Goal: Transaction & Acquisition: Purchase product/service

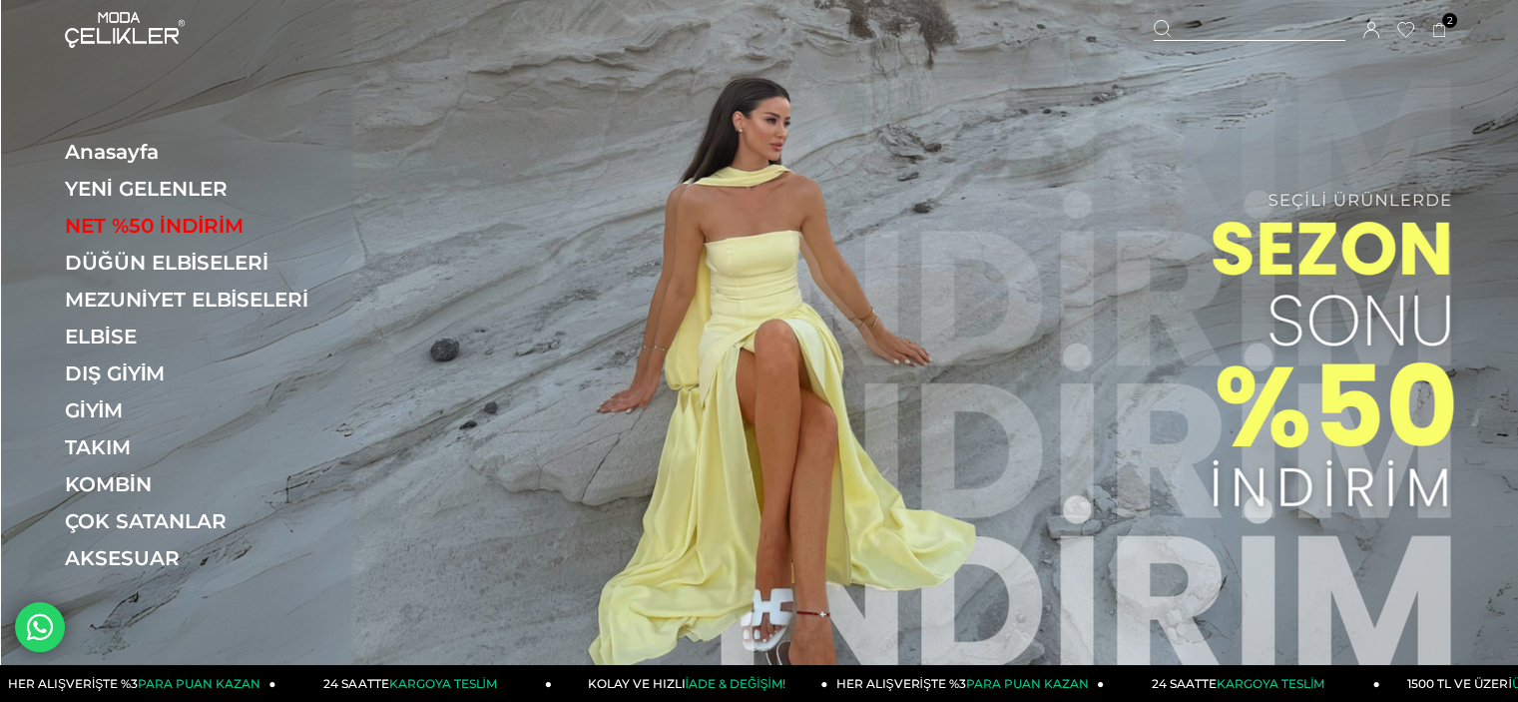
click at [1453, 27] on div "Menü Üye Girişi Üye Ol Hesabım Çıkış Yap Sepetim Favorilerim Yardım Sepetim 2 Ü…" at bounding box center [759, 30] width 1518 height 60
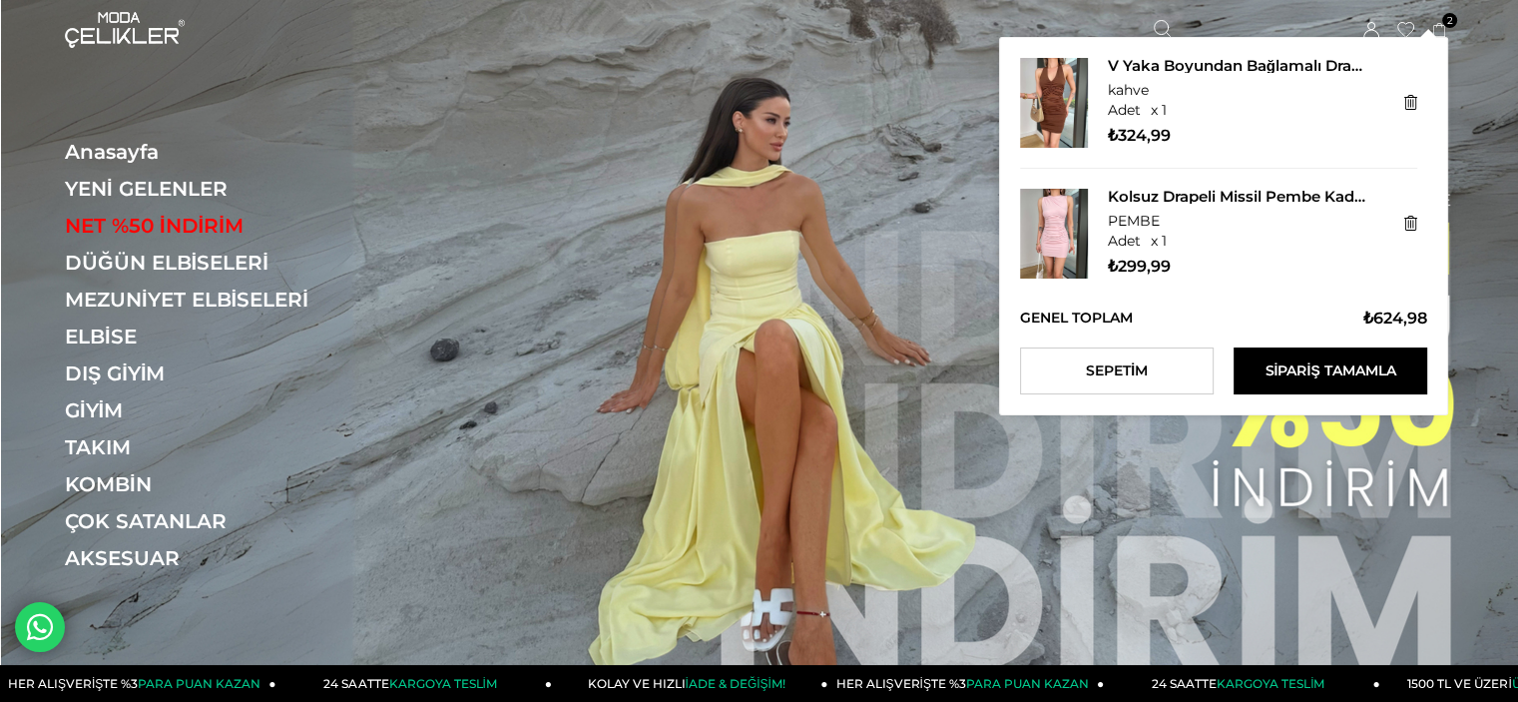
click at [1436, 31] on icon at bounding box center [1440, 30] width 15 height 15
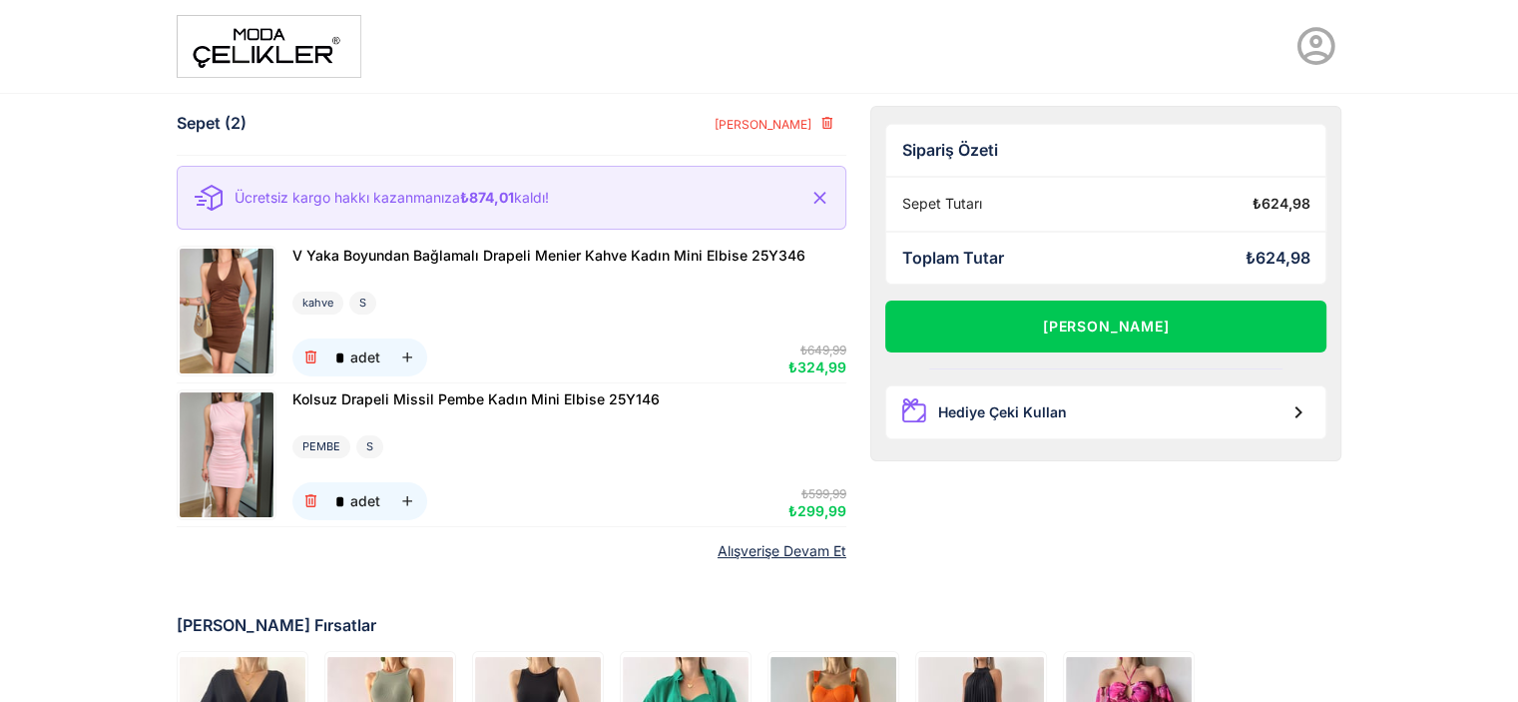
click at [237, 282] on img at bounding box center [227, 311] width 94 height 125
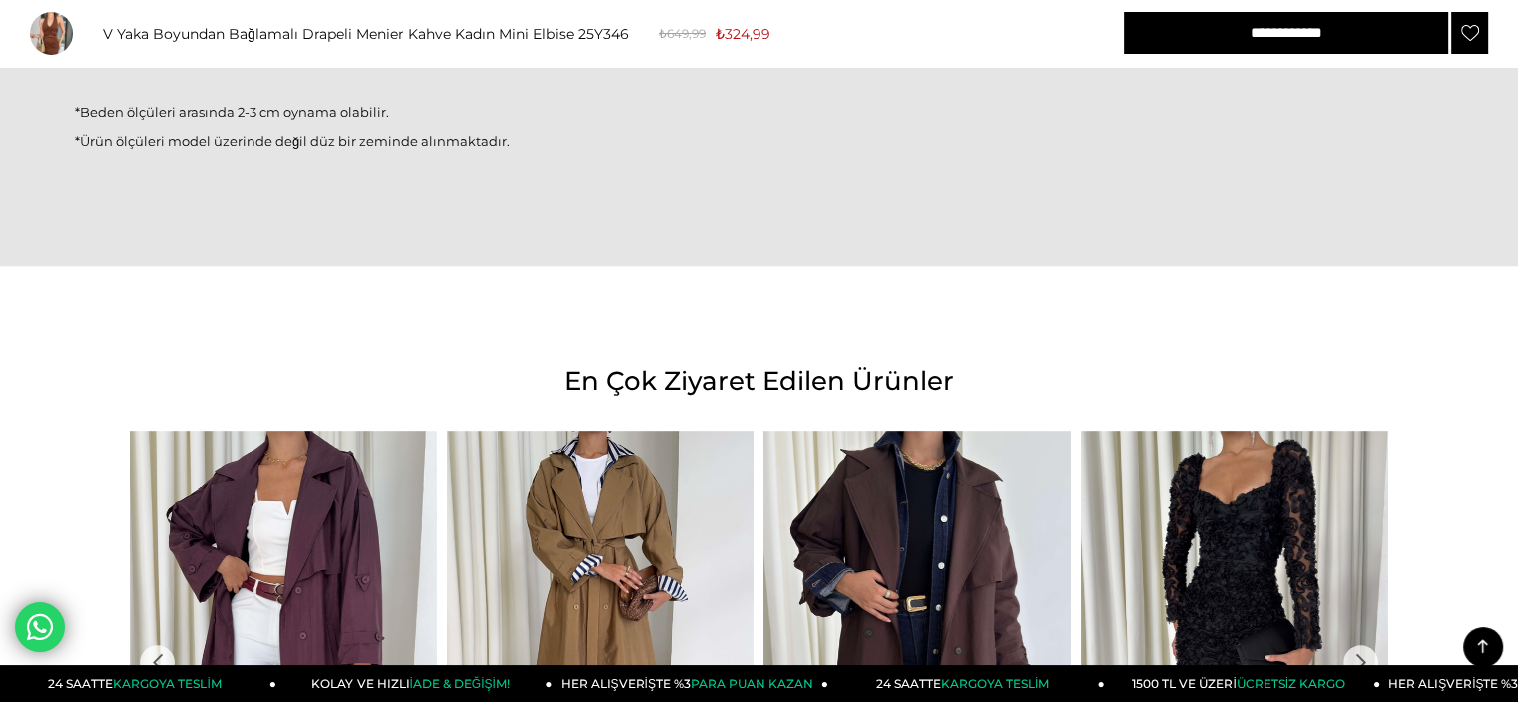
scroll to position [1897, 0]
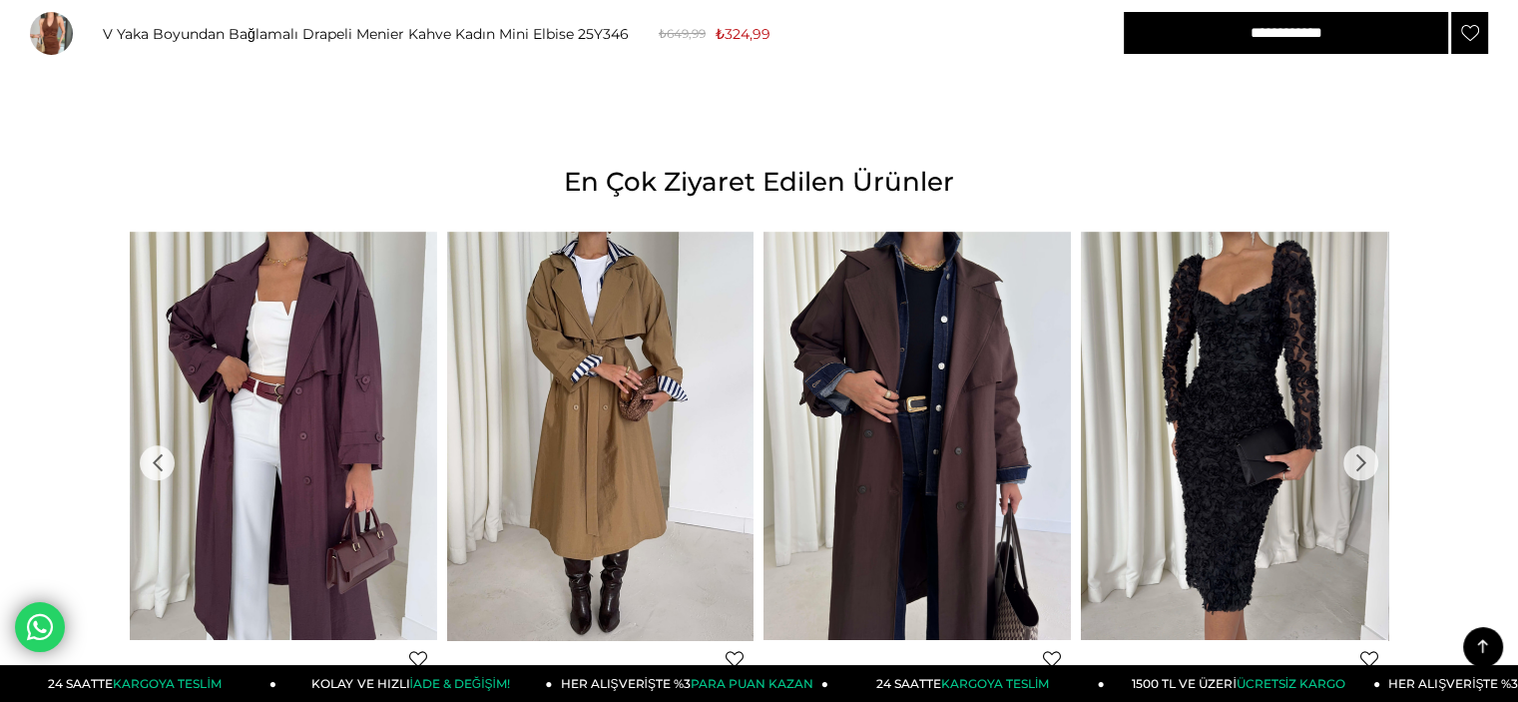
click at [1352, 462] on div "›" at bounding box center [1361, 462] width 35 height 35
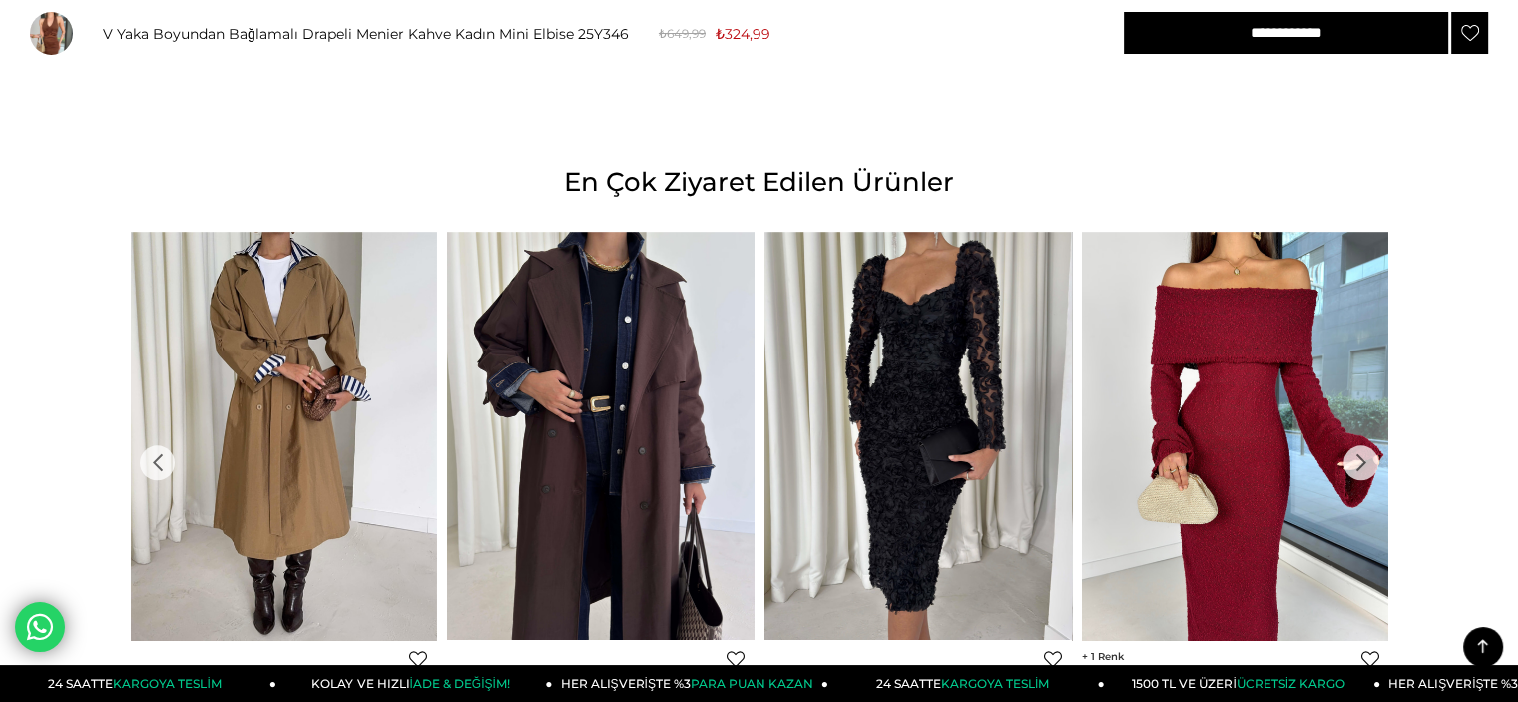
click at [1352, 462] on div "›" at bounding box center [1361, 462] width 35 height 35
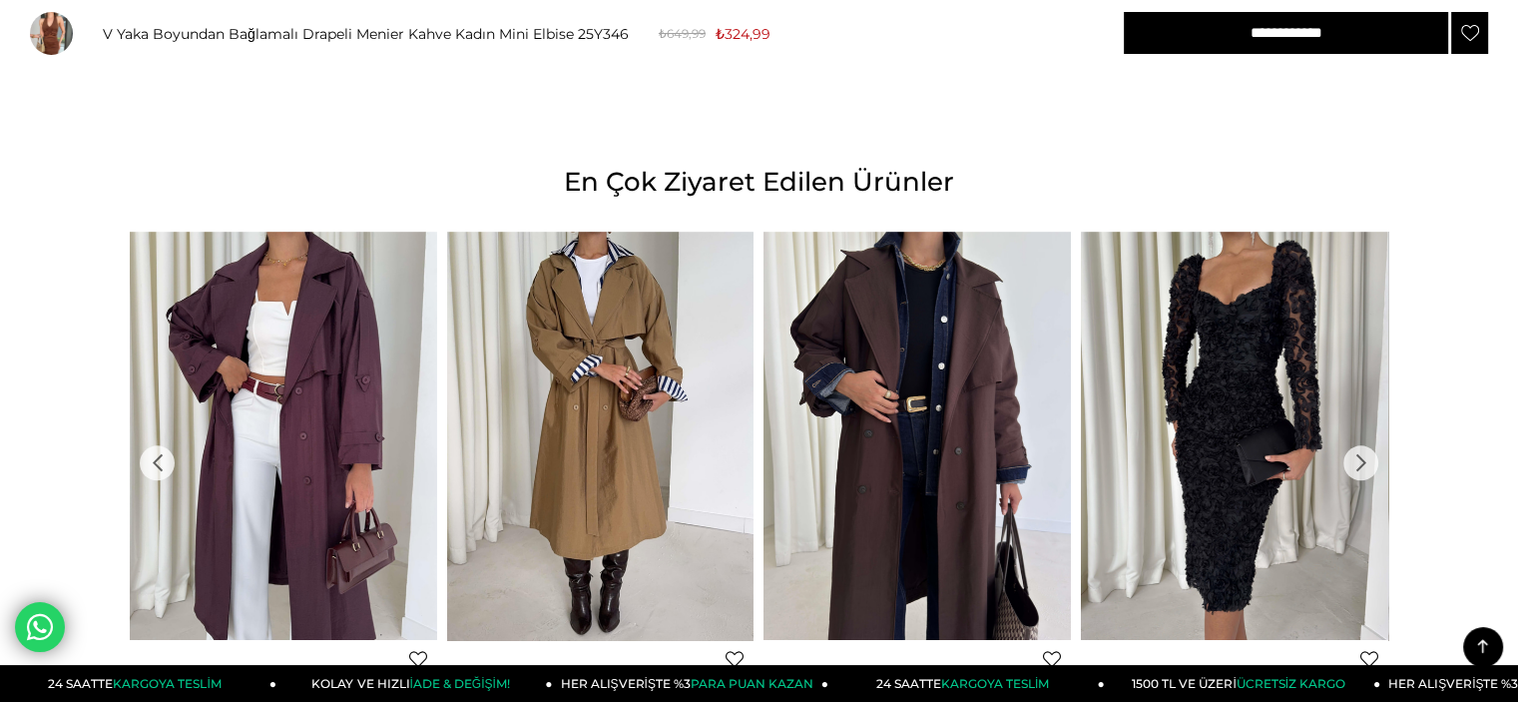
click at [1352, 462] on div "›" at bounding box center [1361, 462] width 35 height 35
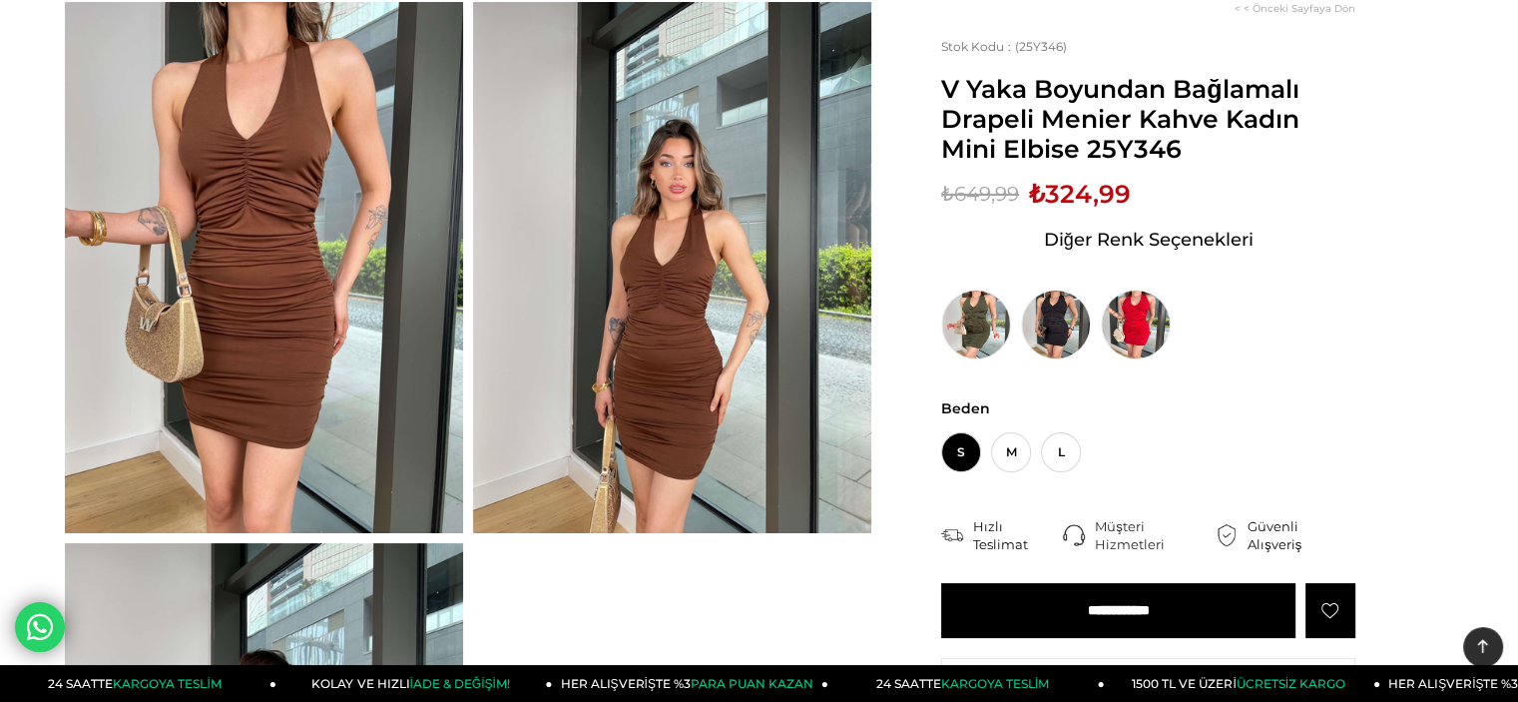
scroll to position [0, 0]
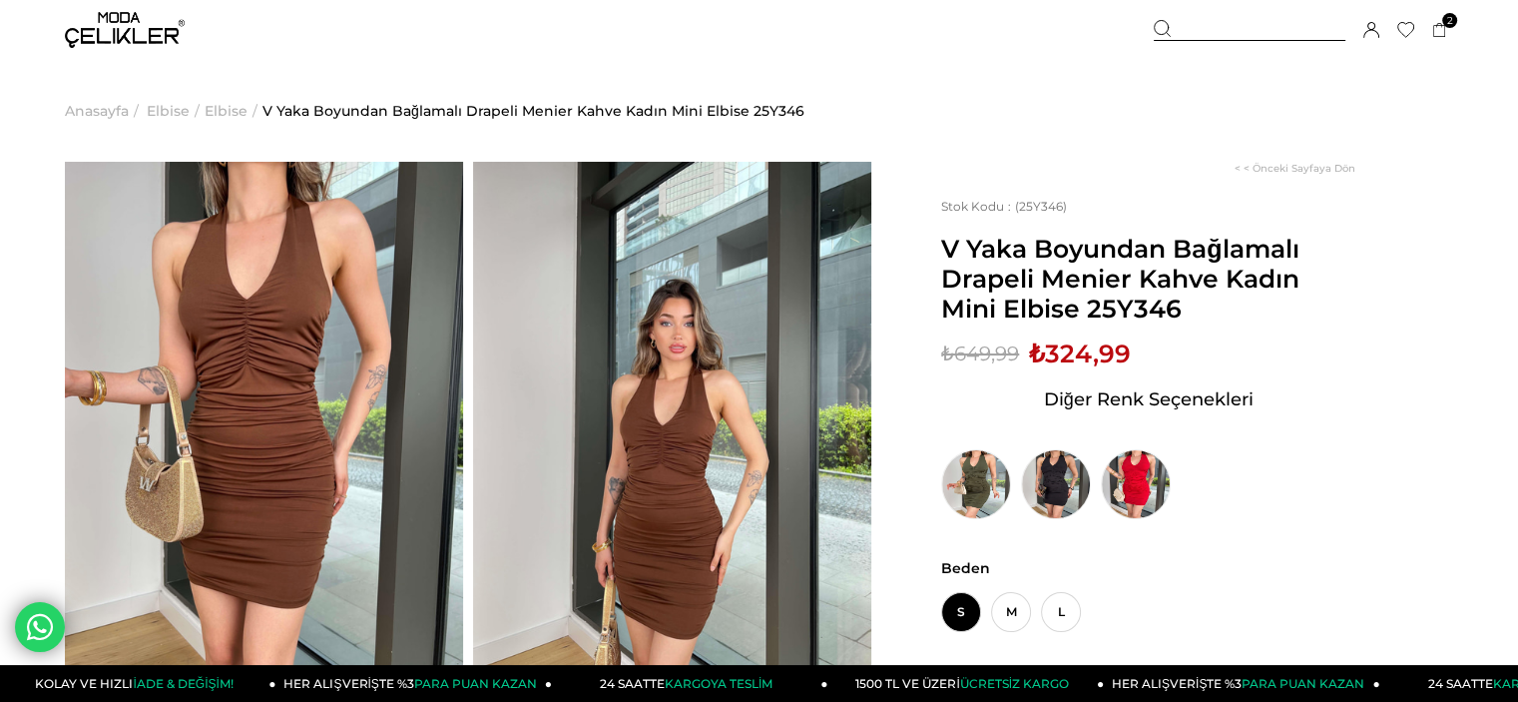
click at [160, 26] on img at bounding box center [125, 30] width 120 height 36
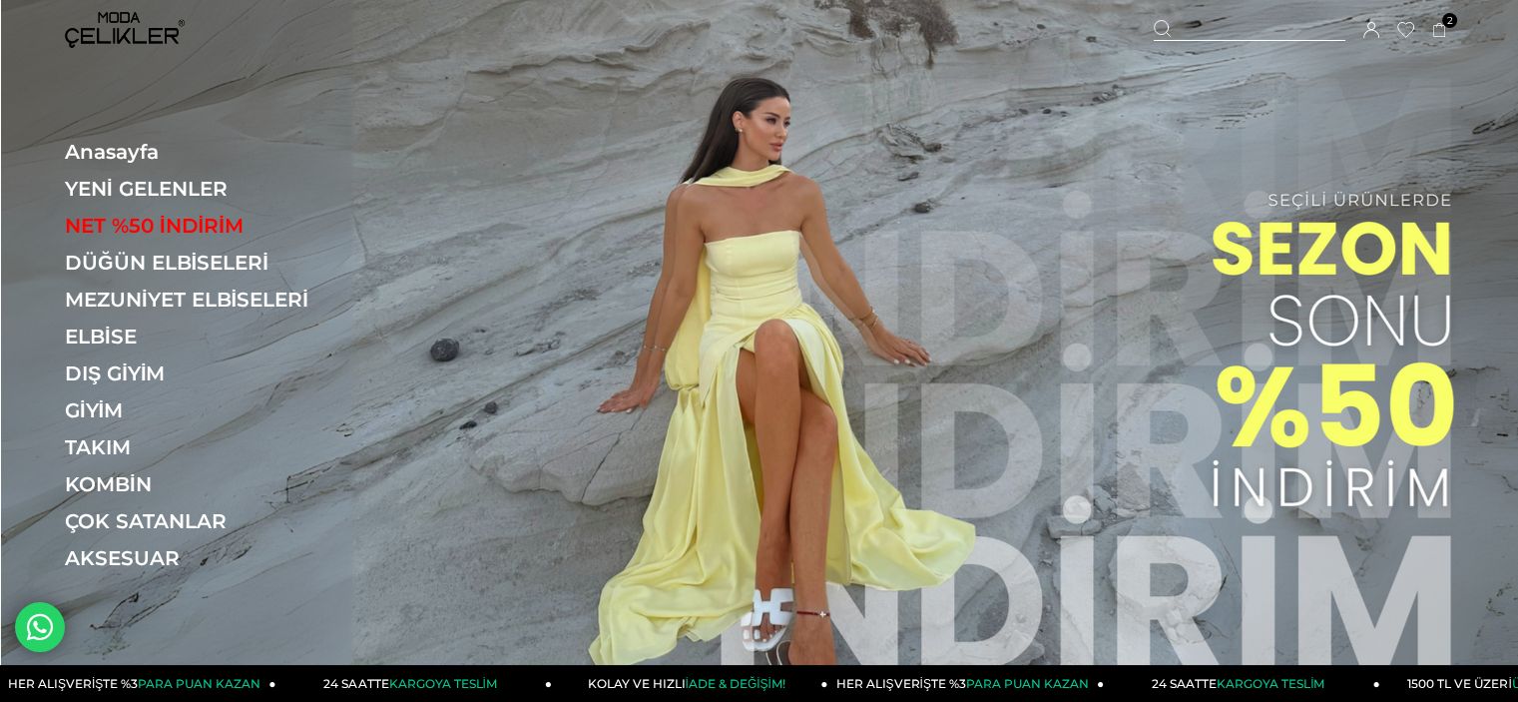
click at [1162, 290] on img at bounding box center [759, 355] width 1517 height 711
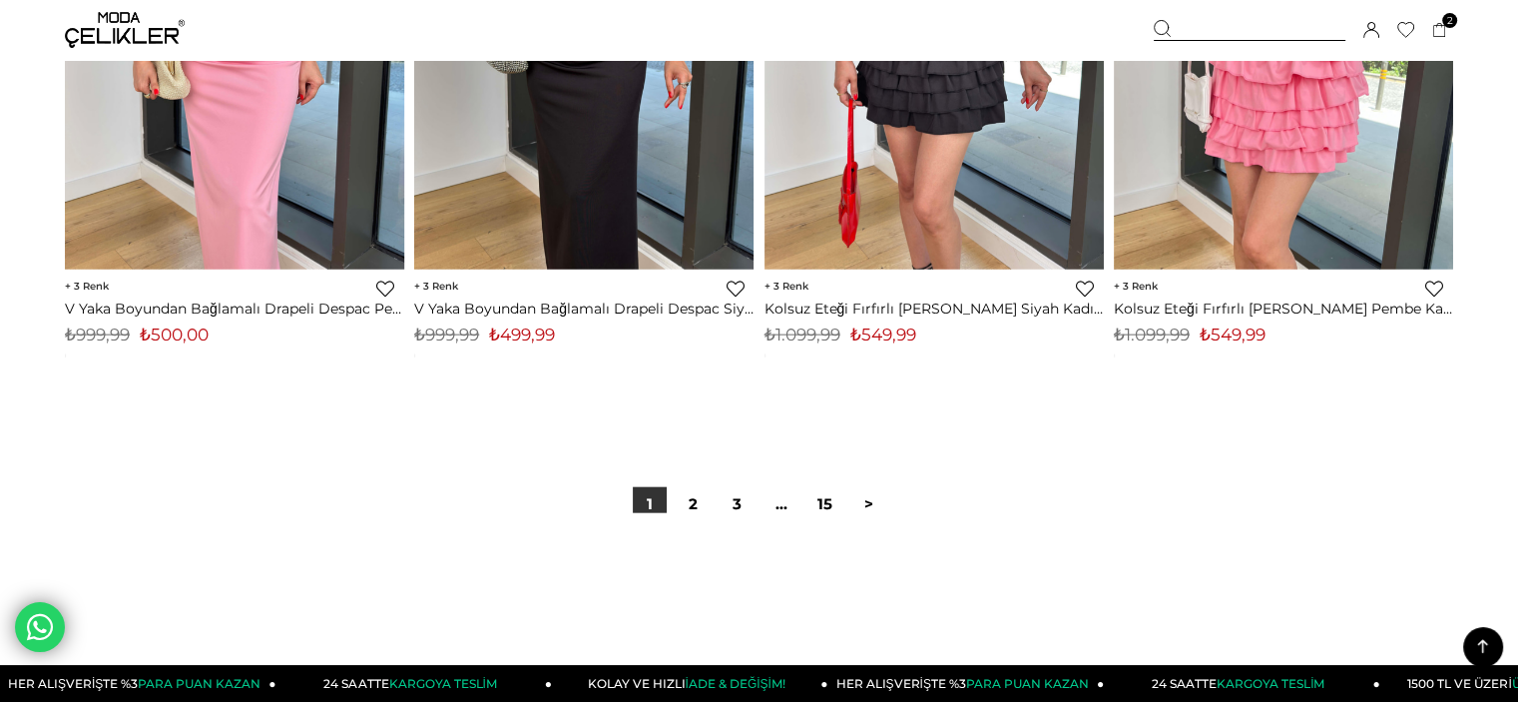
scroll to position [11879, 0]
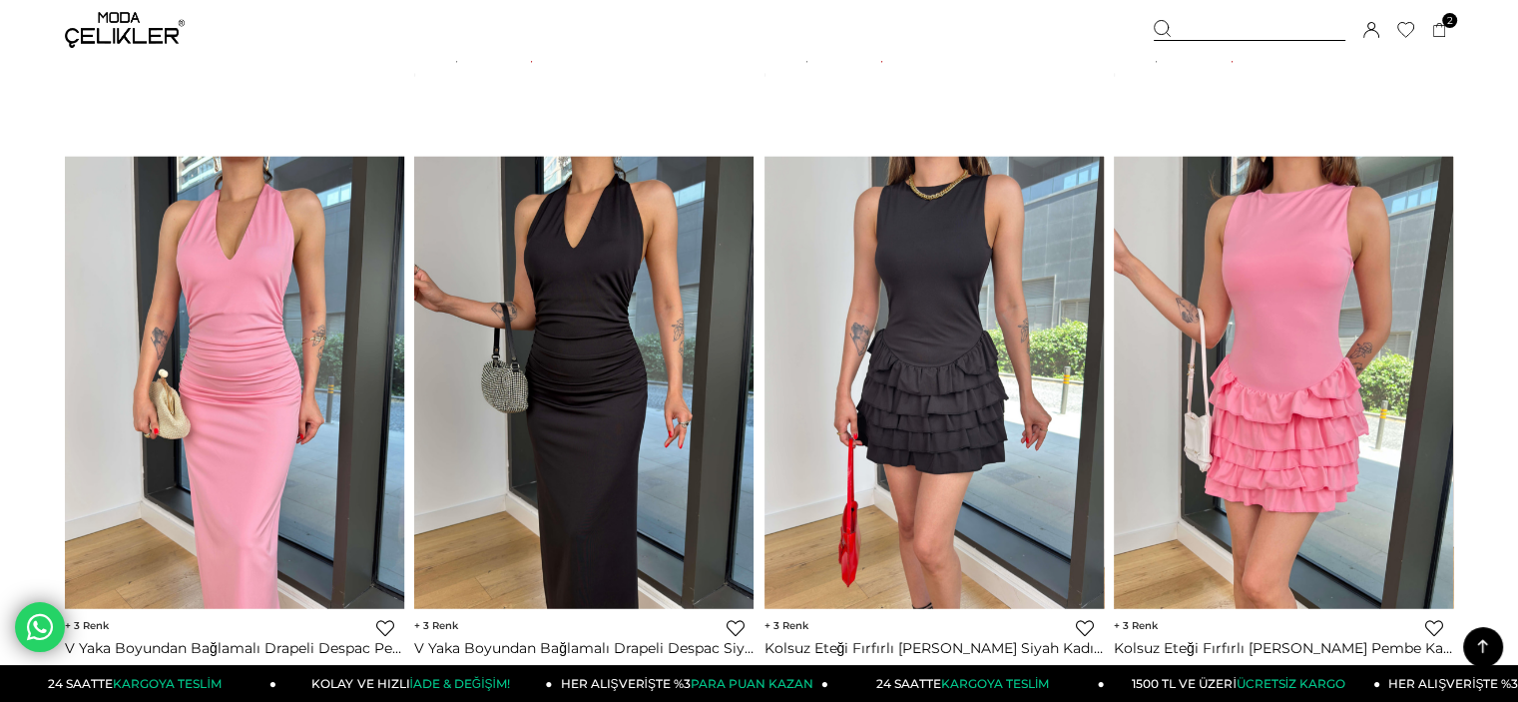
click at [1472, 636] on icon at bounding box center [1482, 646] width 25 height 25
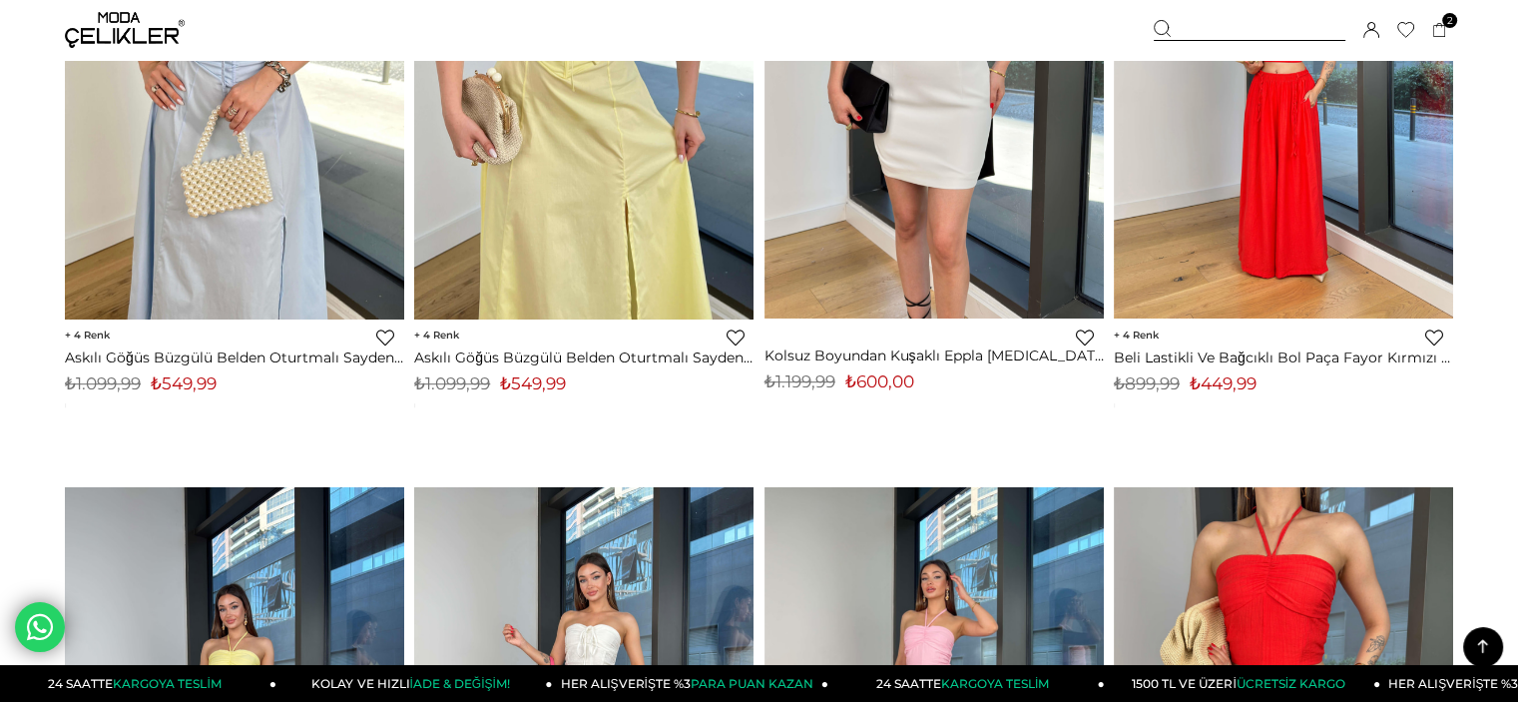
scroll to position [0, 0]
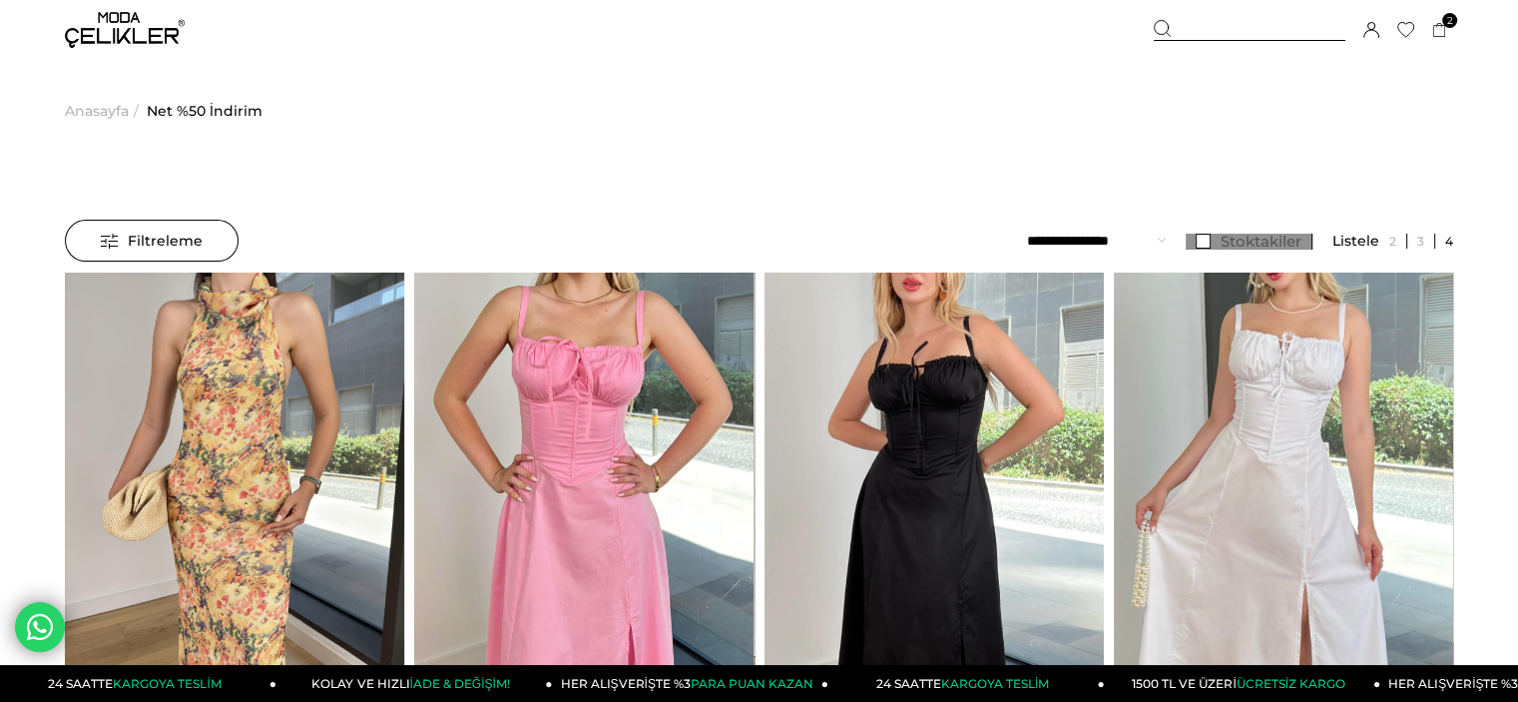
click at [1252, 233] on span "Stoktakiler" at bounding box center [1261, 241] width 81 height 19
click at [227, 263] on div "Kaydettigim Filtreyi Kullan Filtreleme Filtreleme Sıralama Filtreleme Stoktakil…" at bounding box center [759, 246] width 1389 height 53
click at [216, 227] on div "Filtreleme" at bounding box center [152, 241] width 174 height 42
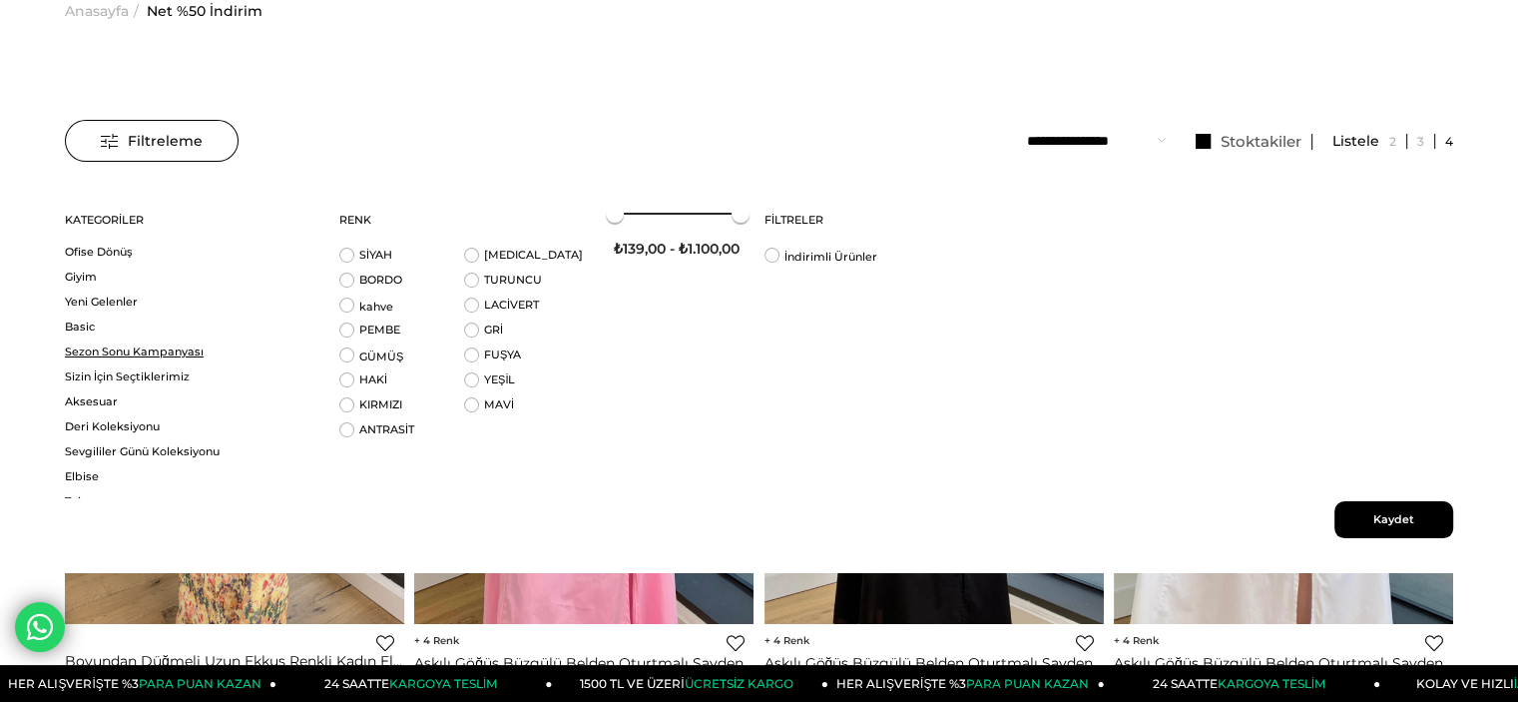
scroll to position [100, 0]
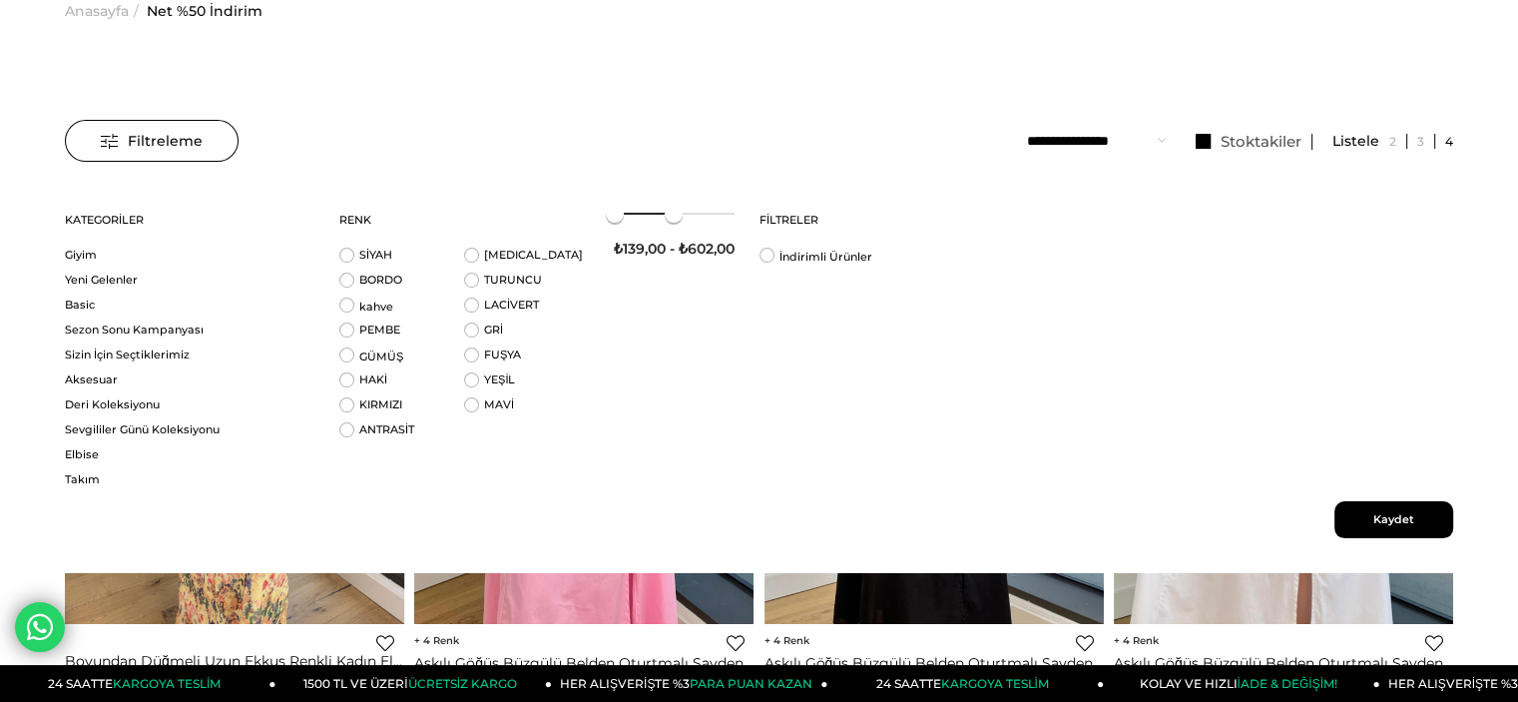
drag, startPoint x: 745, startPoint y: 219, endPoint x: 675, endPoint y: 226, distance: 70.2
click at [675, 226] on div "₺139,00 - ₺602,00" at bounding box center [674, 235] width 121 height 85
click at [1413, 512] on span "Kaydet" at bounding box center [1394, 519] width 119 height 37
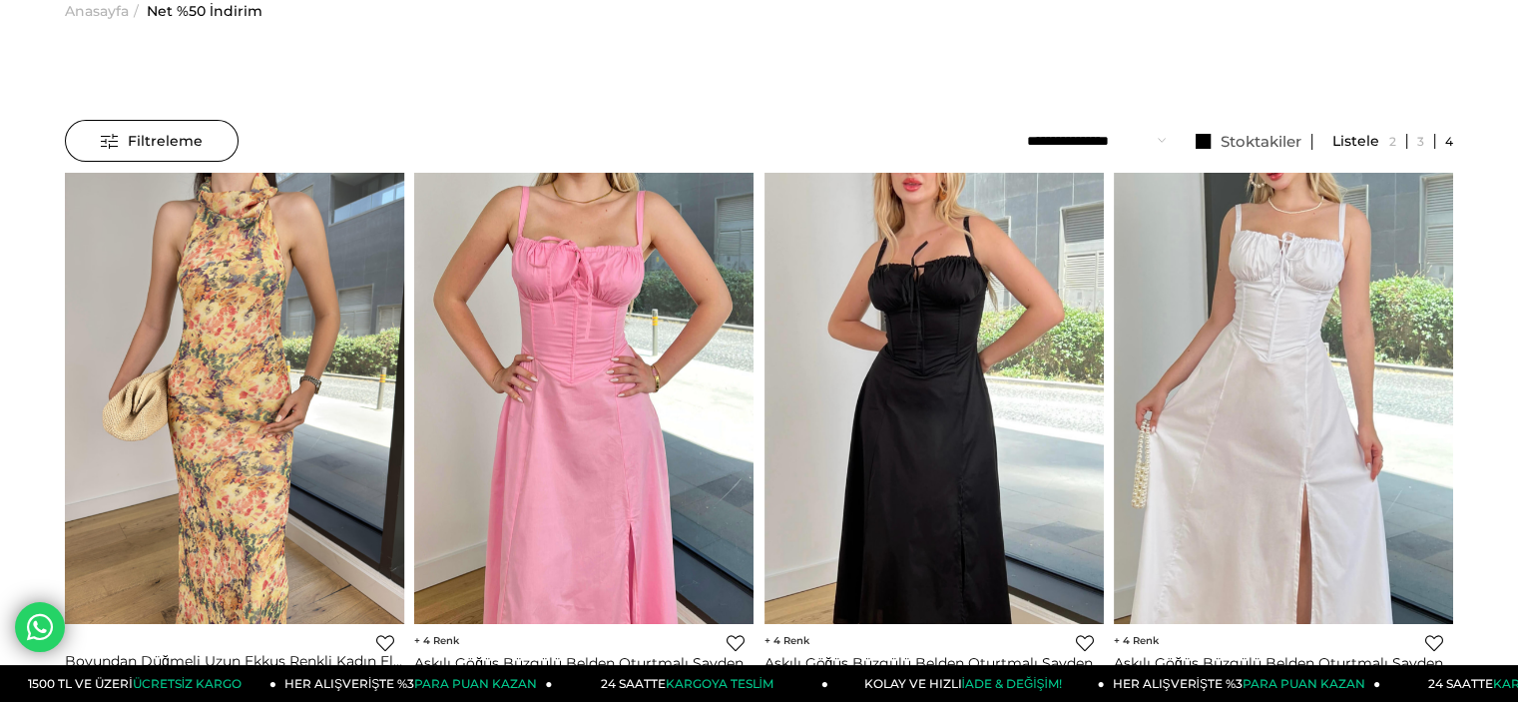
click at [1142, 152] on select "**********" at bounding box center [1096, 141] width 139 height 42
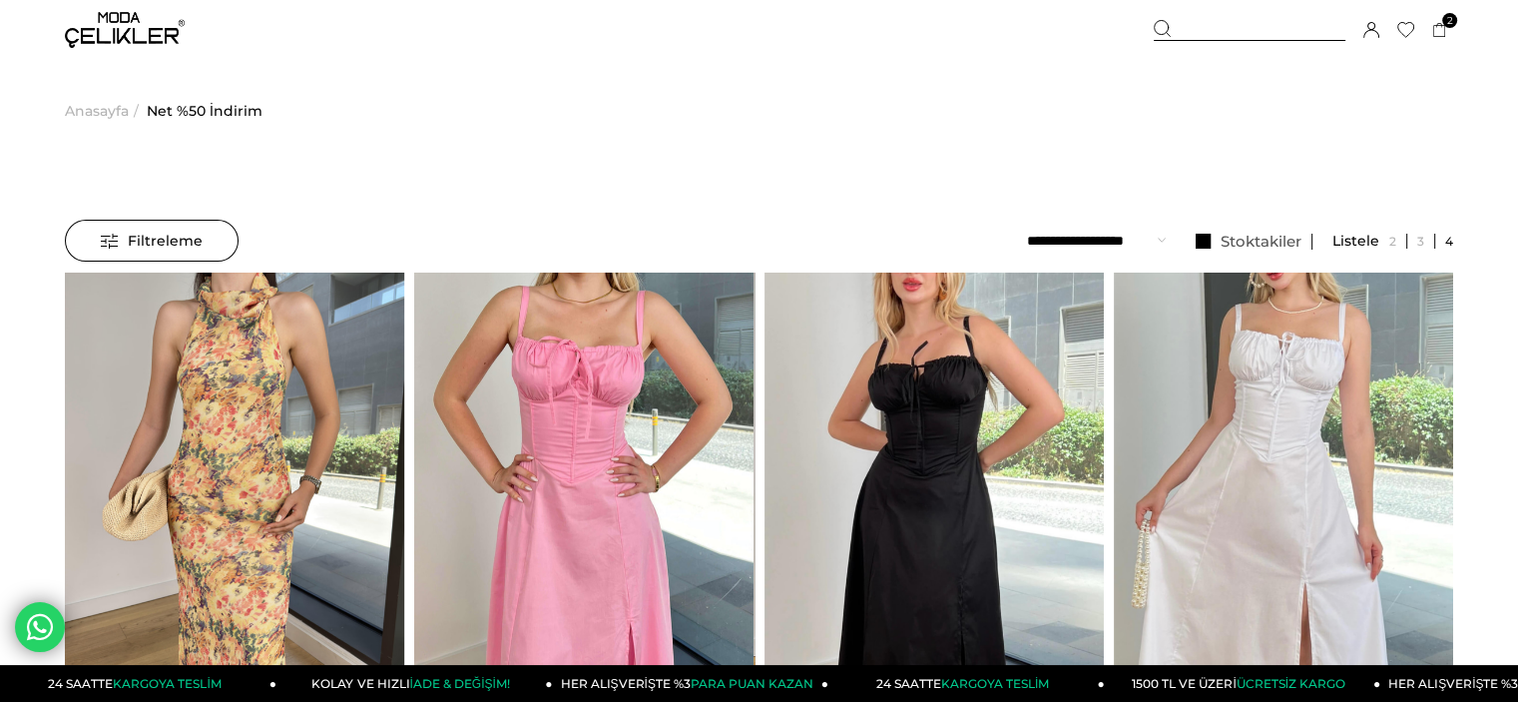
click at [477, 245] on div "Filtreleme Filtreleme Sıralama Filtreleme Stoktakiler Kategoriler Net %50 İndir…" at bounding box center [759, 241] width 1389 height 43
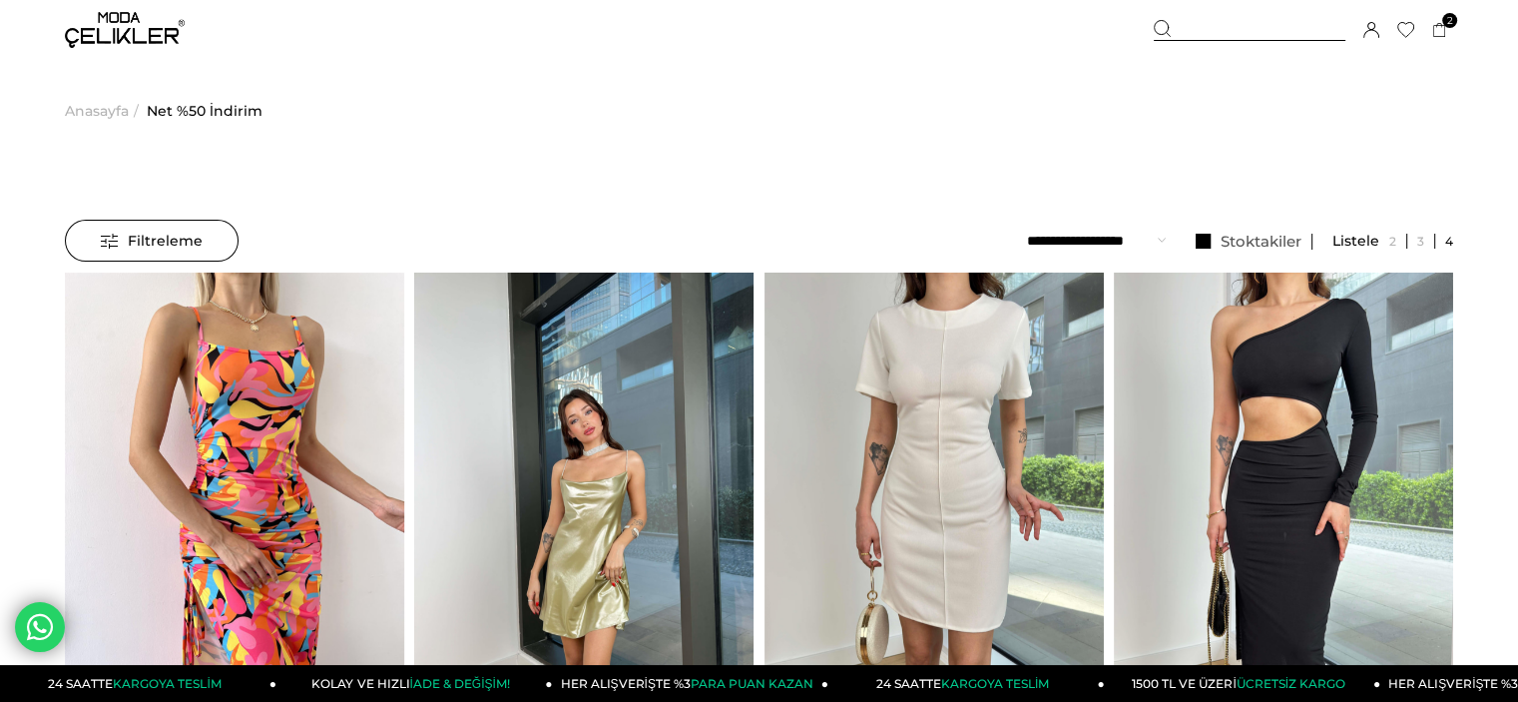
click at [480, 245] on div "Filtreleme Filtreleme Sıralama Filtreleme Stoktakiler Kategoriler Net %50 İndir…" at bounding box center [759, 241] width 1389 height 43
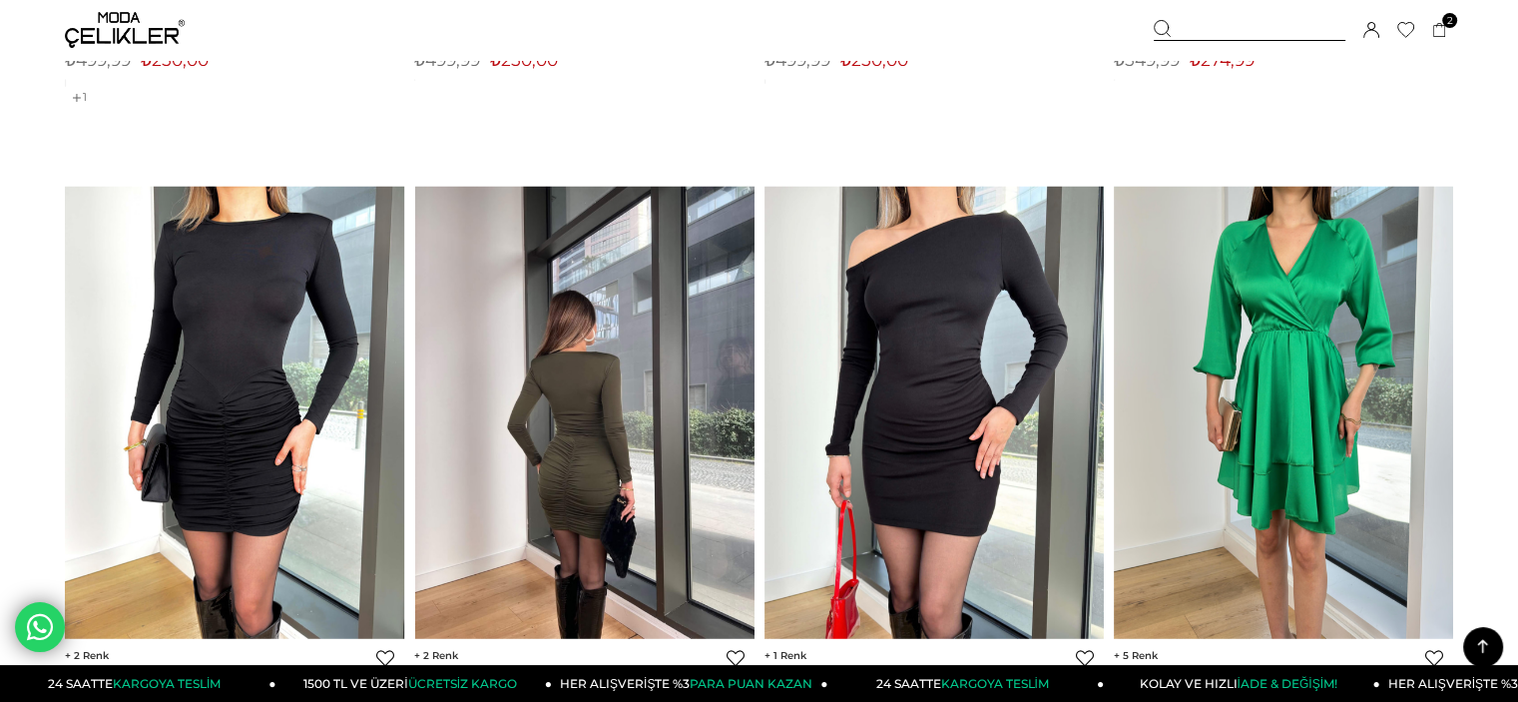
scroll to position [4692, 0]
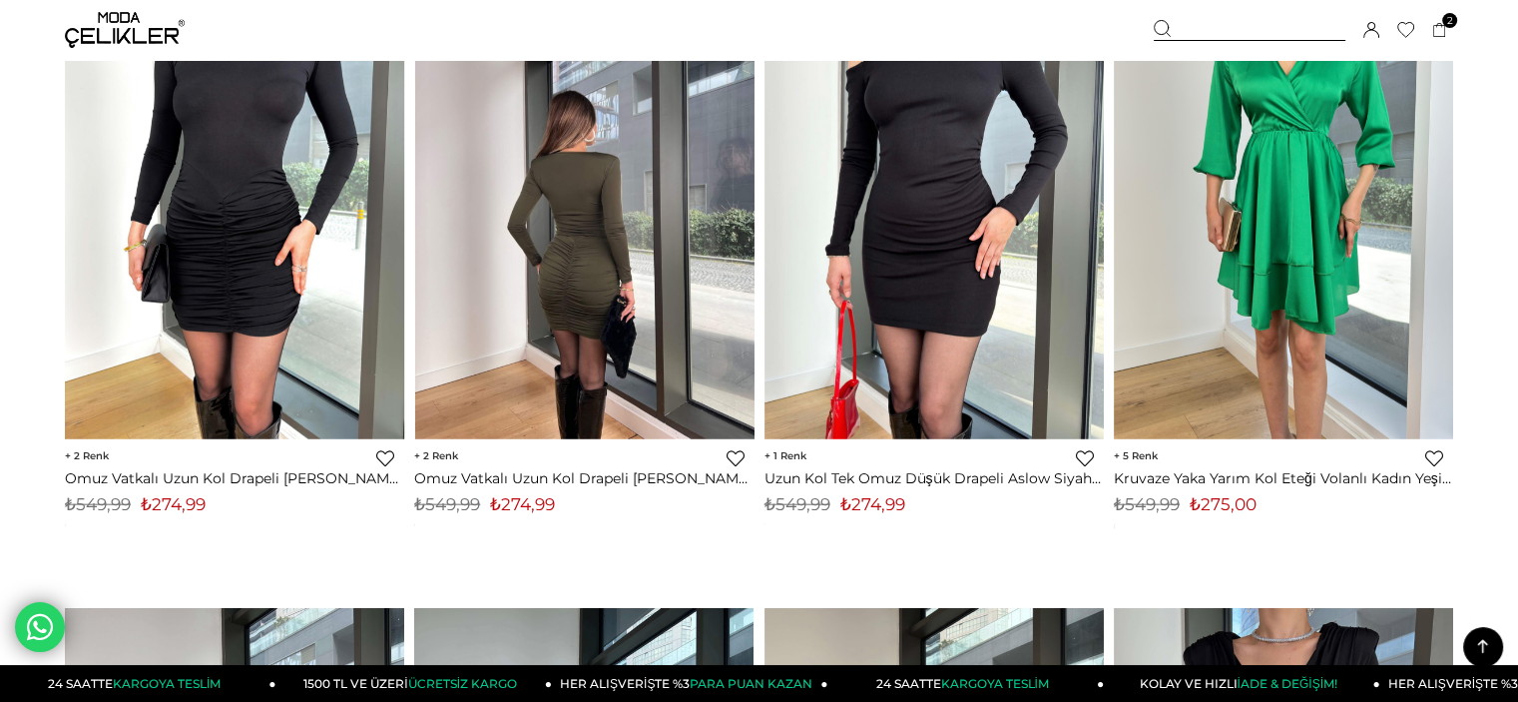
click at [677, 382] on div at bounding box center [244, 212] width 1019 height 451
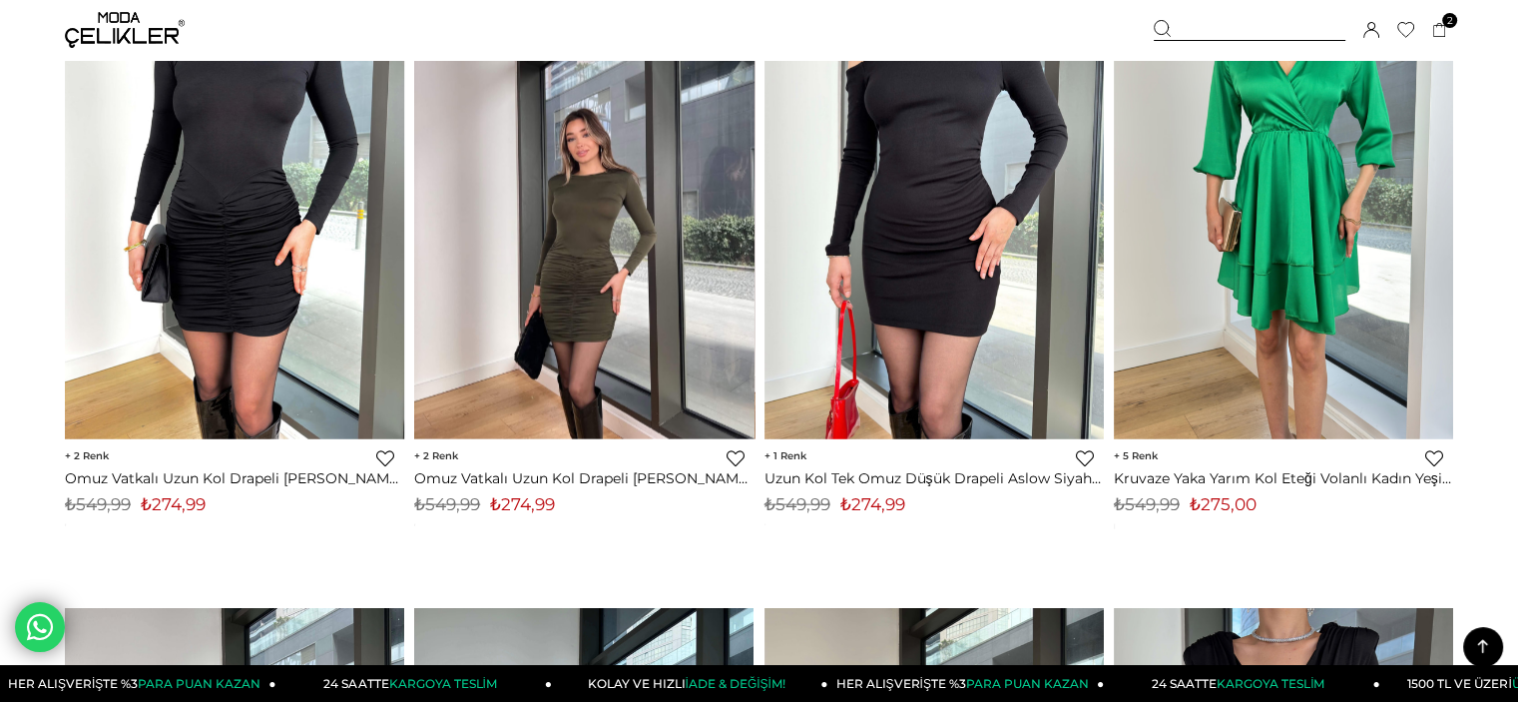
click at [591, 378] on img at bounding box center [583, 213] width 339 height 452
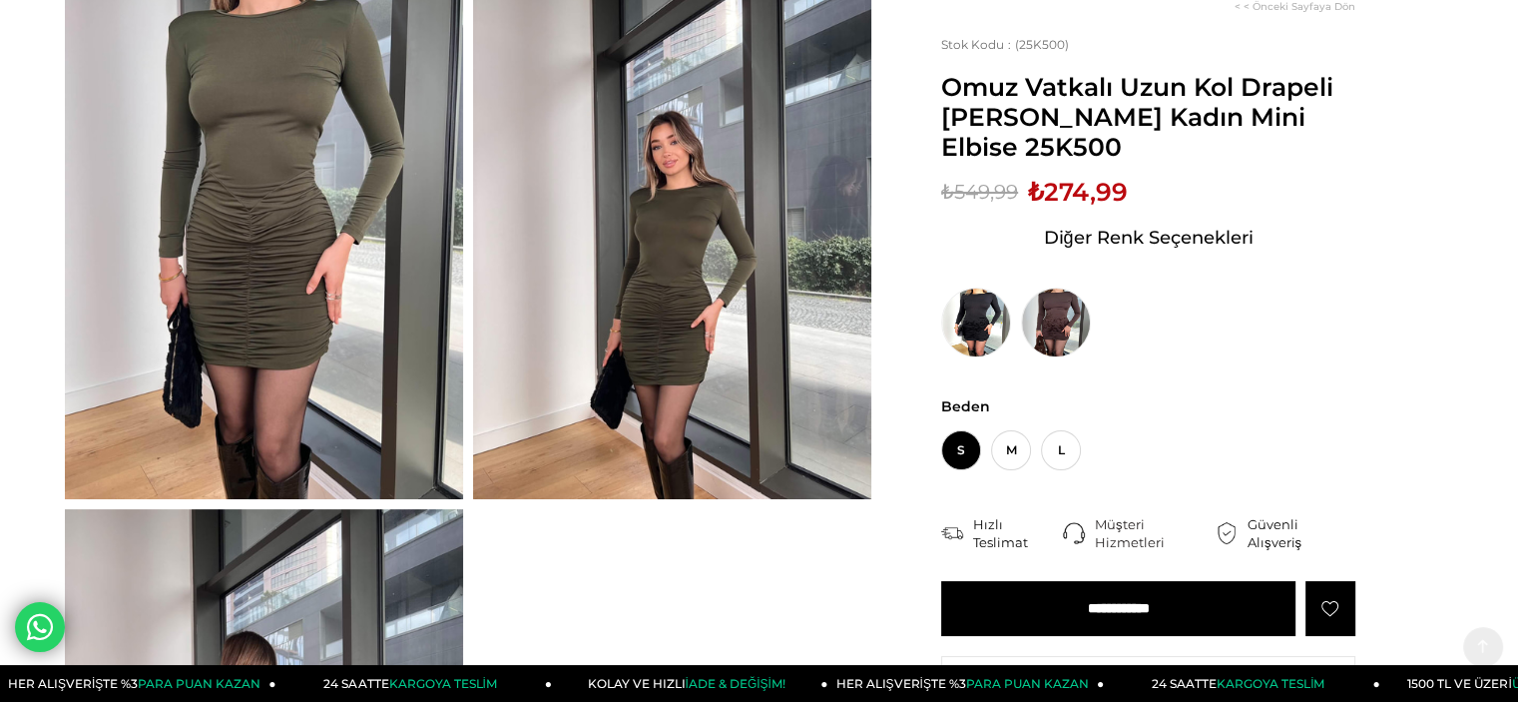
scroll to position [299, 0]
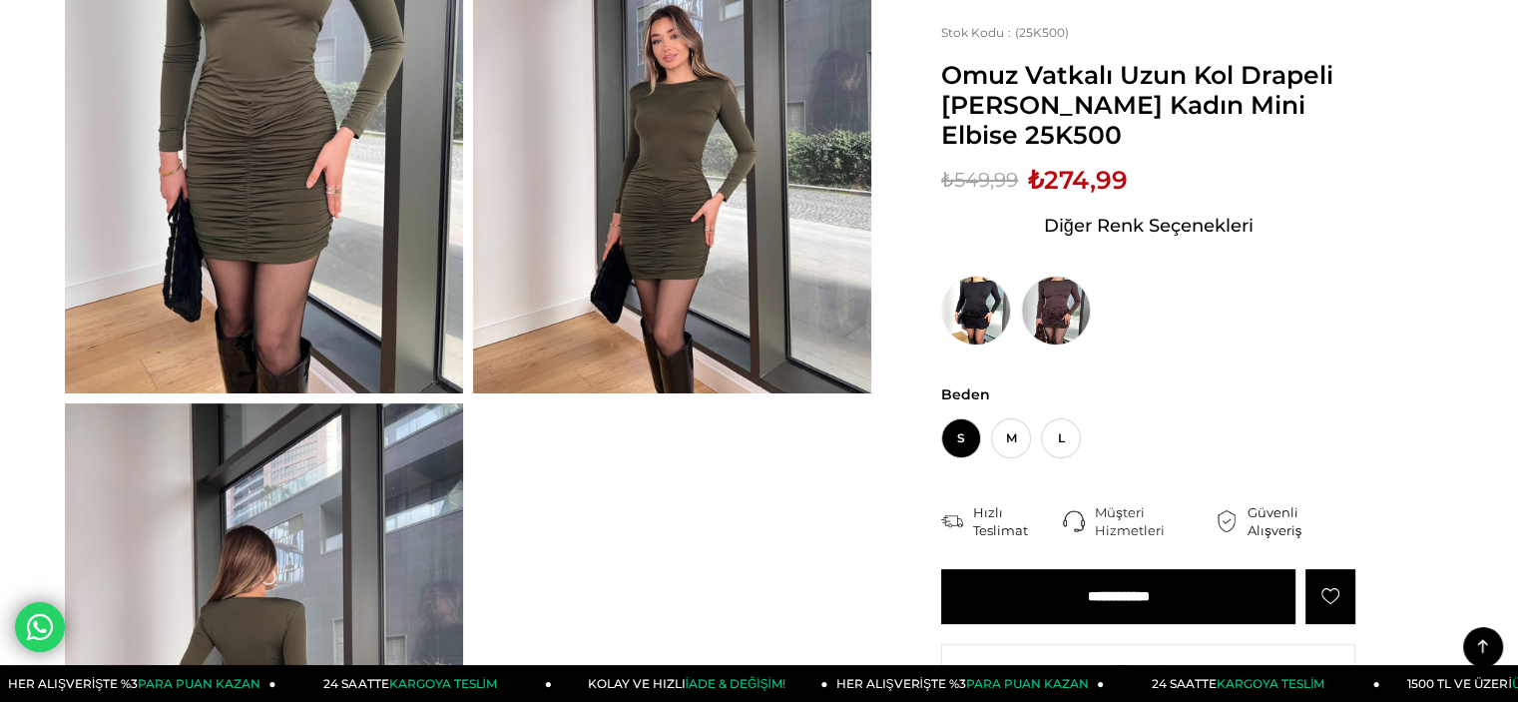
click at [1053, 584] on input "**********" at bounding box center [1118, 596] width 354 height 55
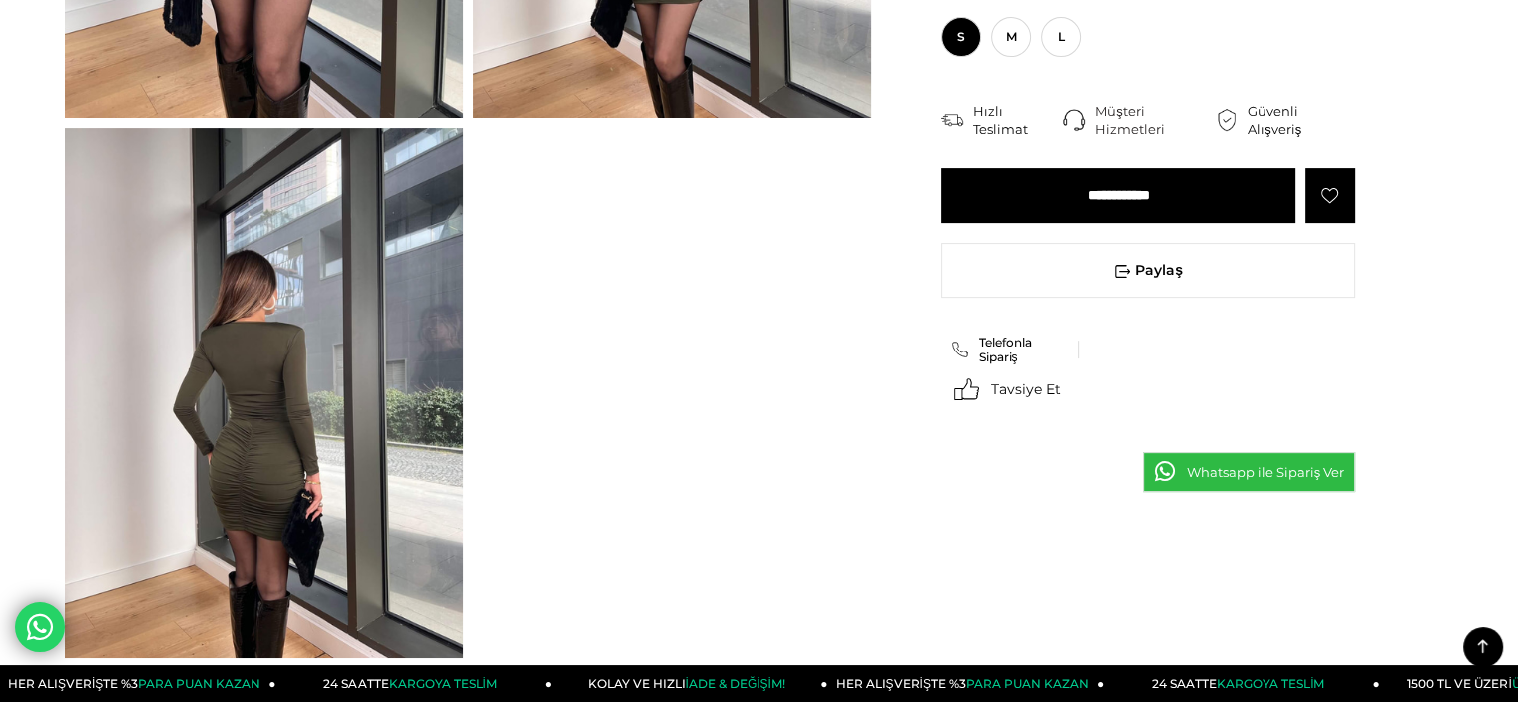
scroll to position [898, 0]
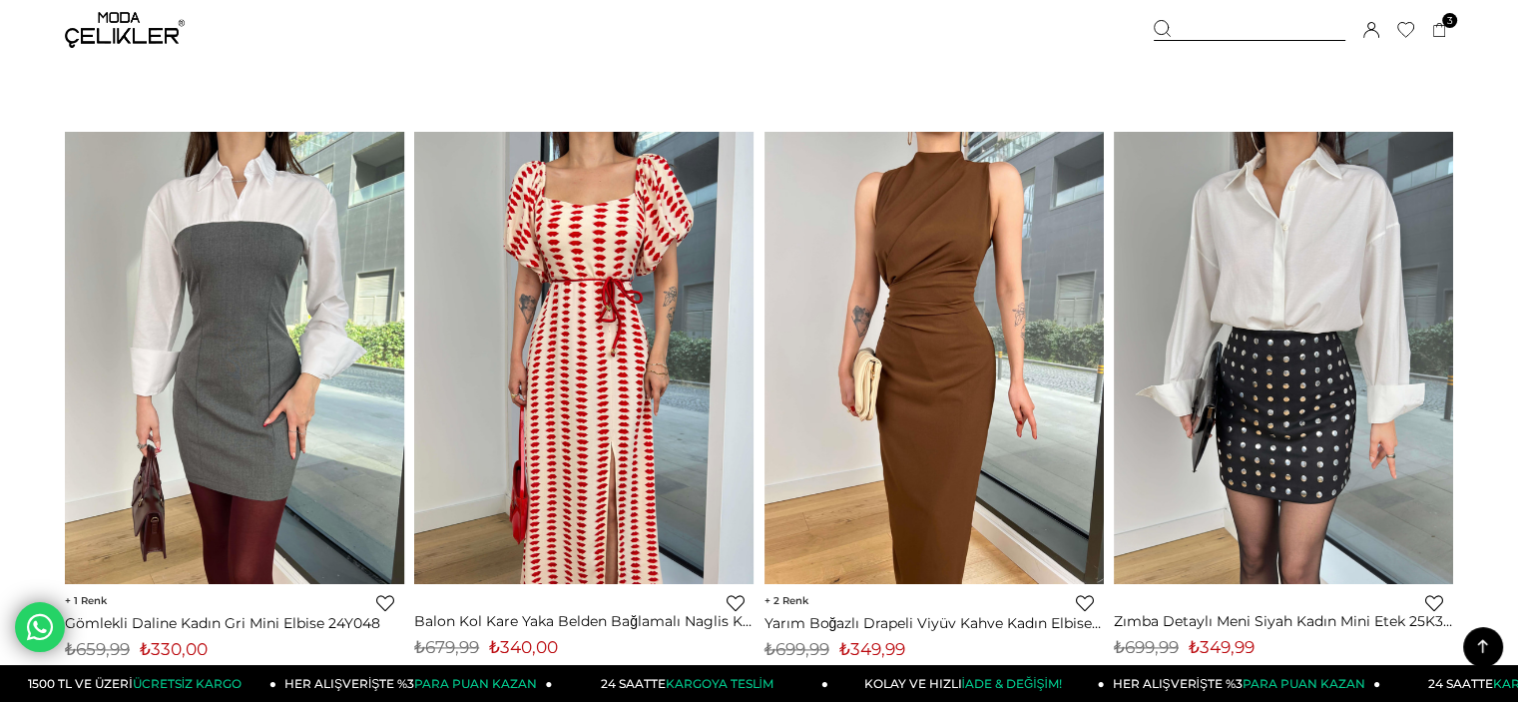
scroll to position [10169, 0]
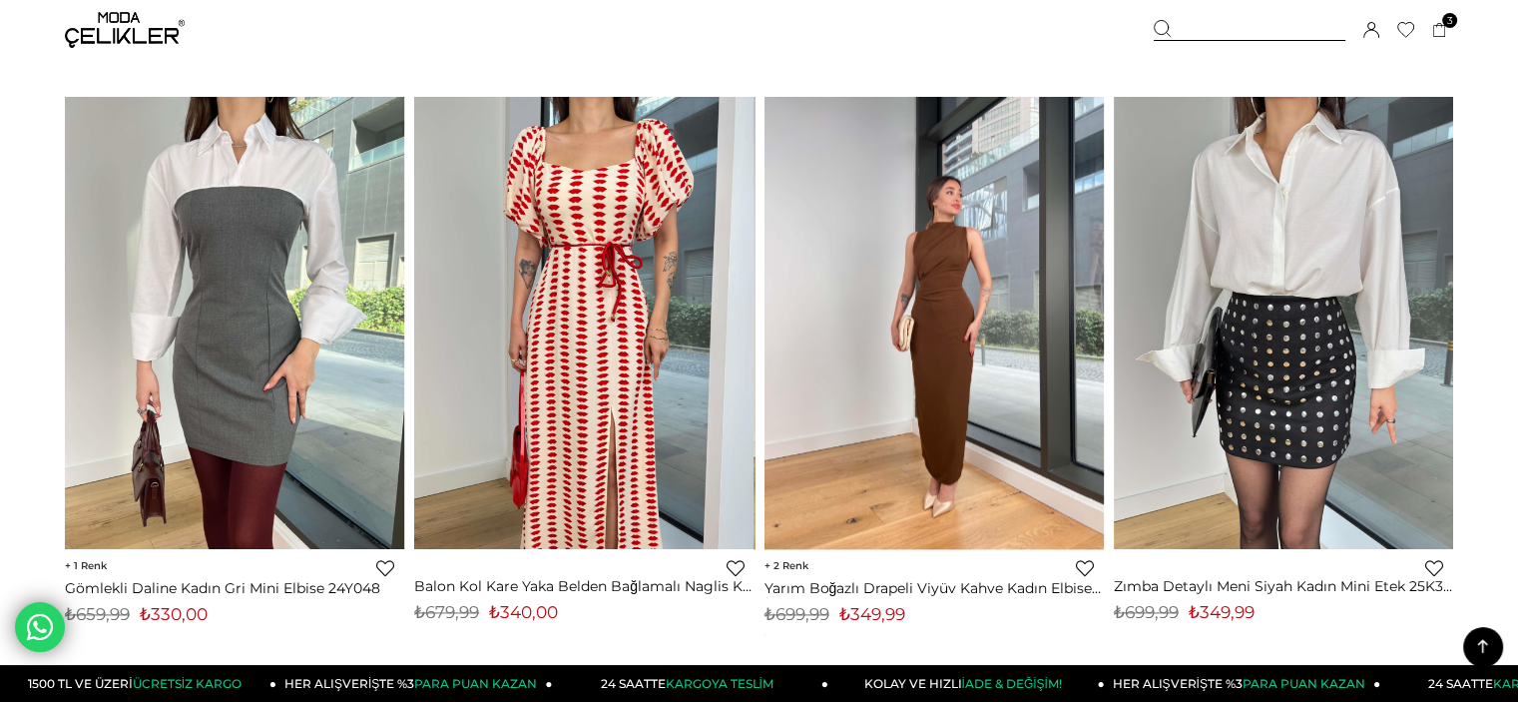
click at [926, 330] on img at bounding box center [934, 323] width 339 height 452
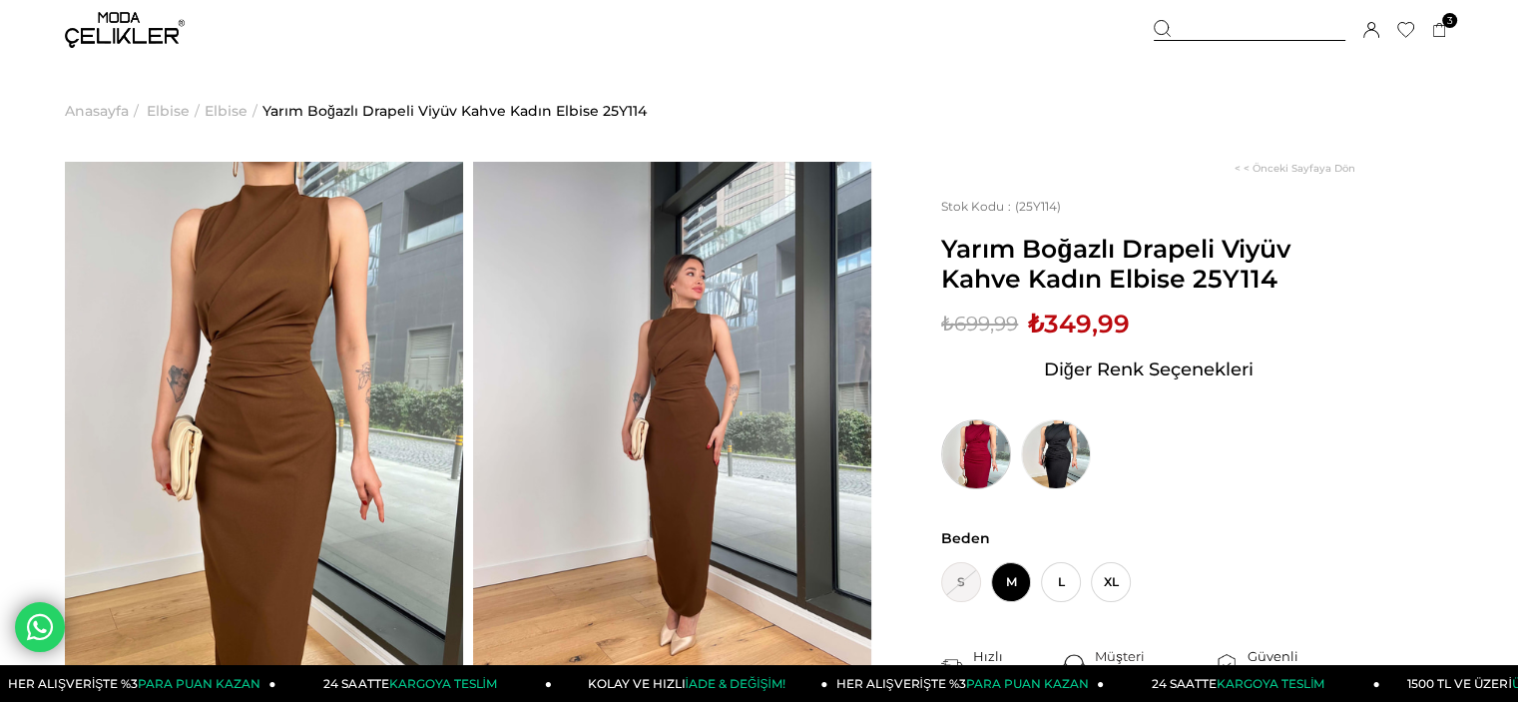
click at [957, 461] on img at bounding box center [976, 454] width 70 height 70
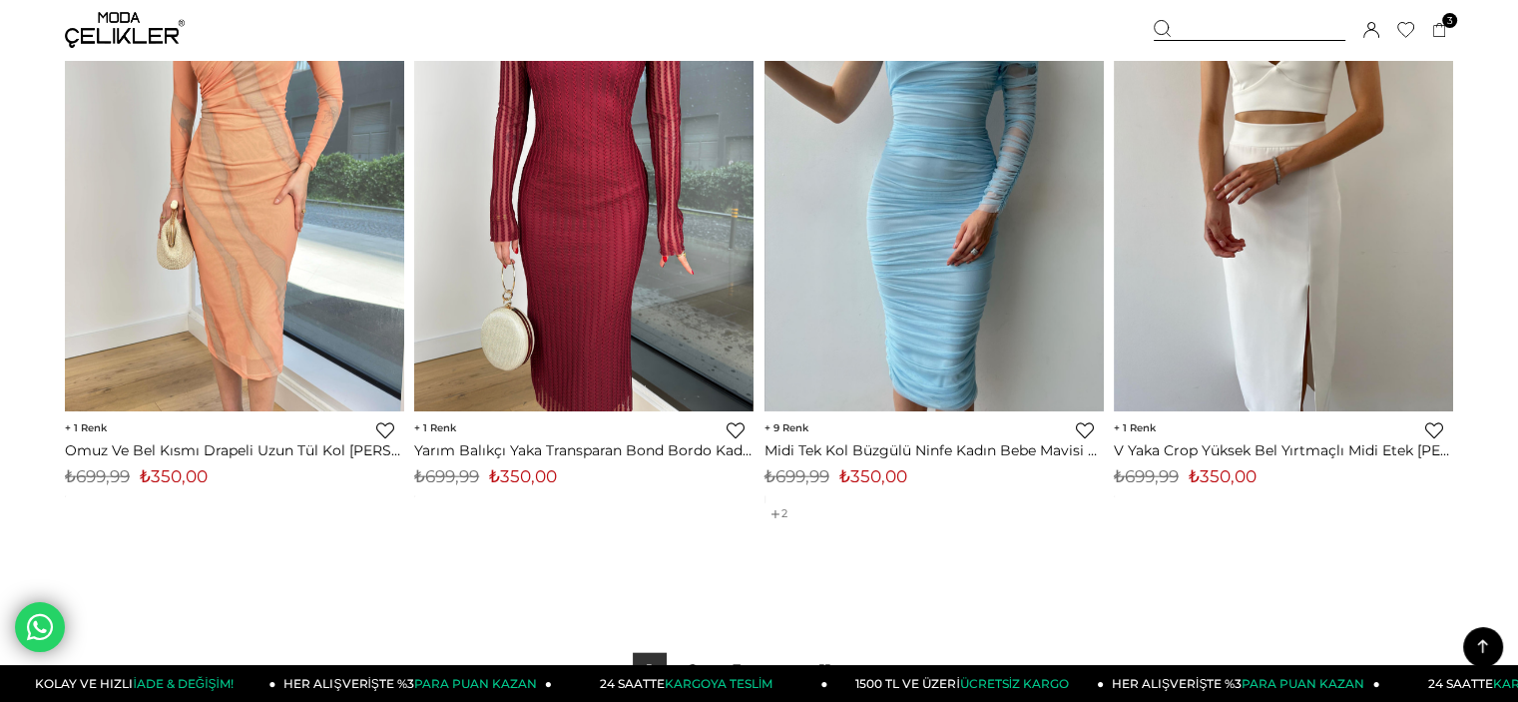
scroll to position [12562, 0]
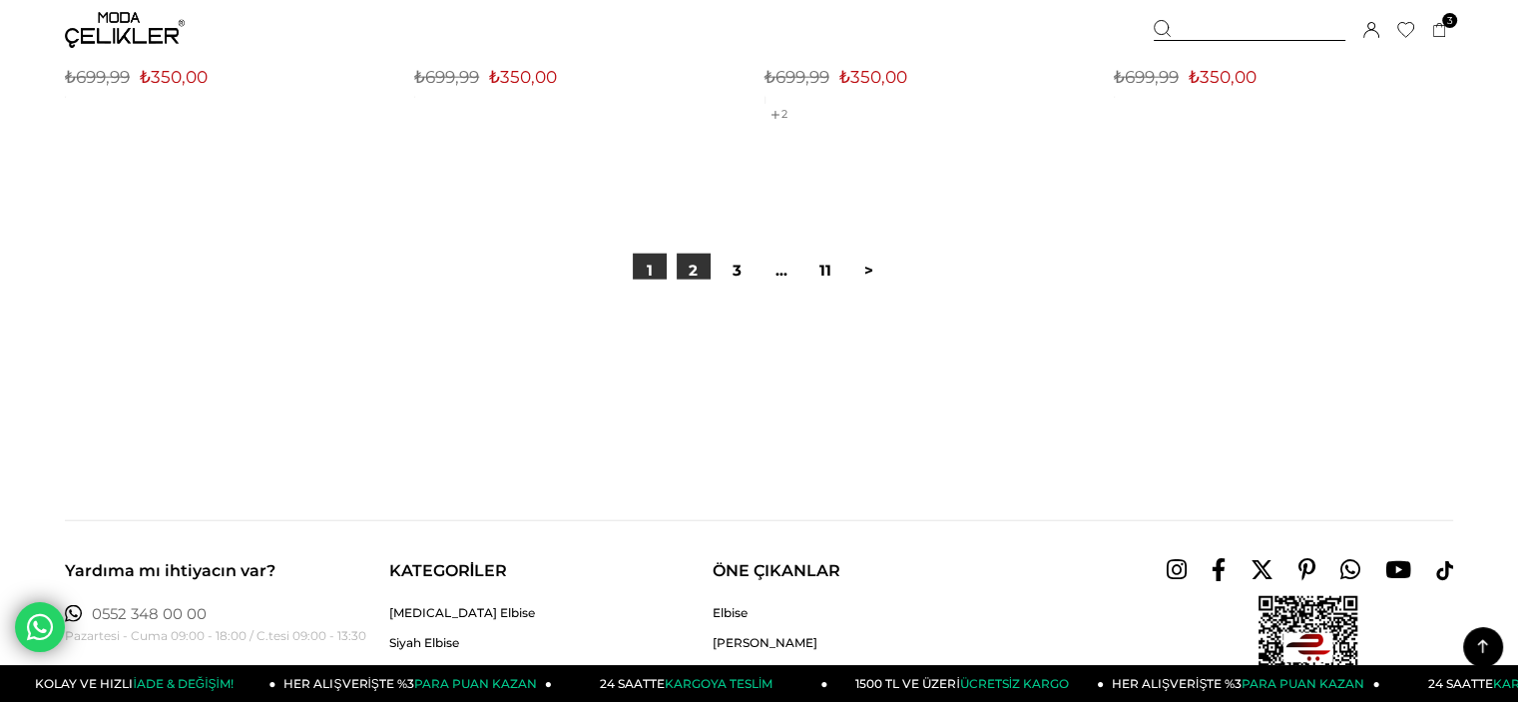
click at [699, 263] on link "2" at bounding box center [694, 271] width 34 height 34
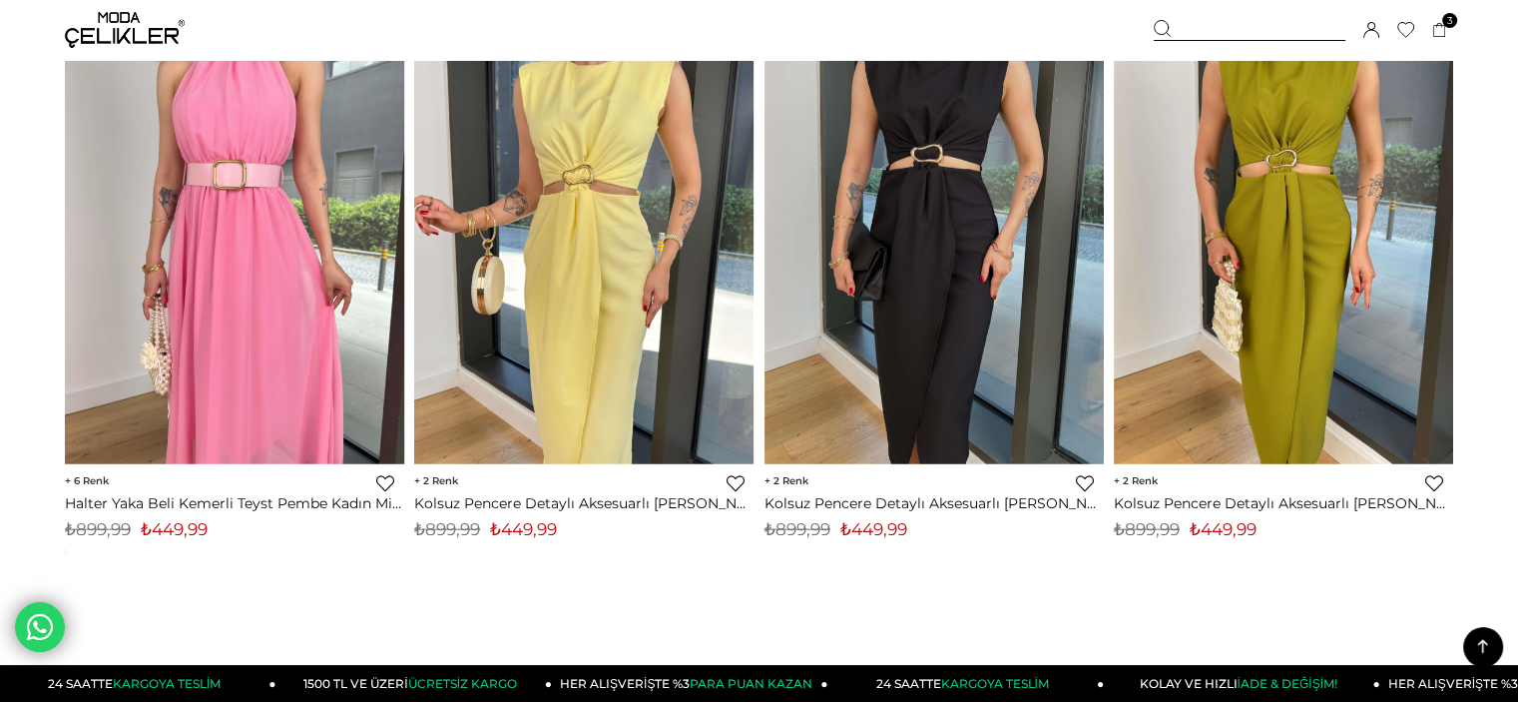
scroll to position [12578, 0]
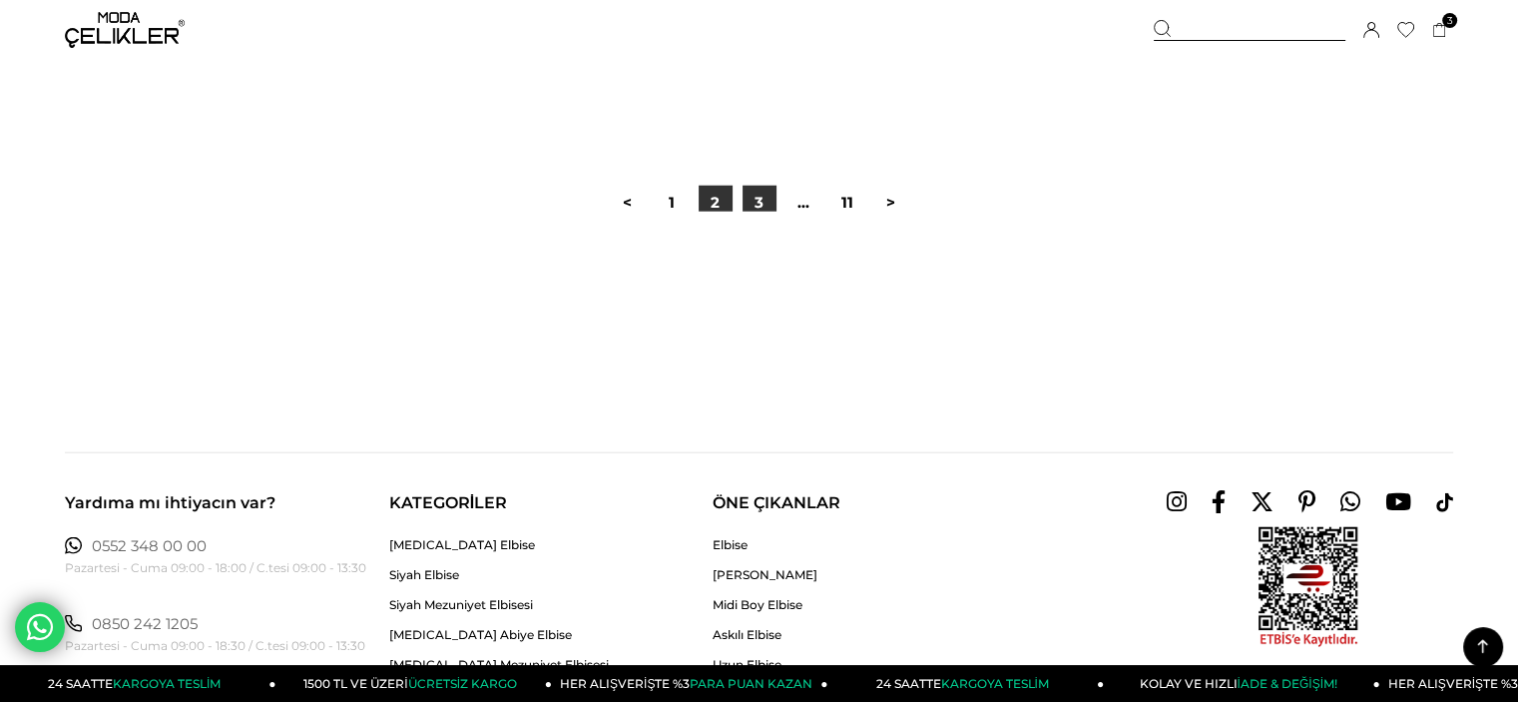
click at [744, 200] on link "3" at bounding box center [760, 203] width 34 height 34
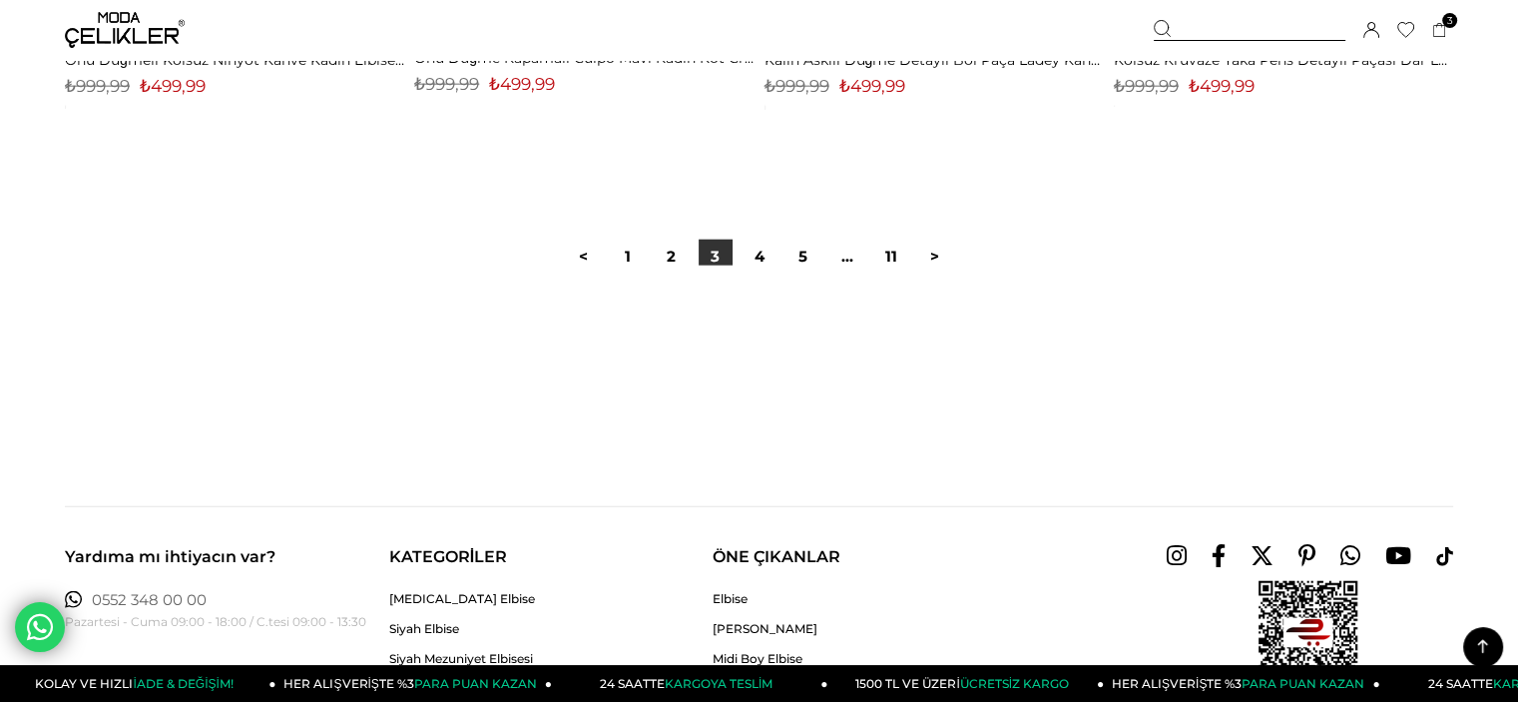
scroll to position [11879, 0]
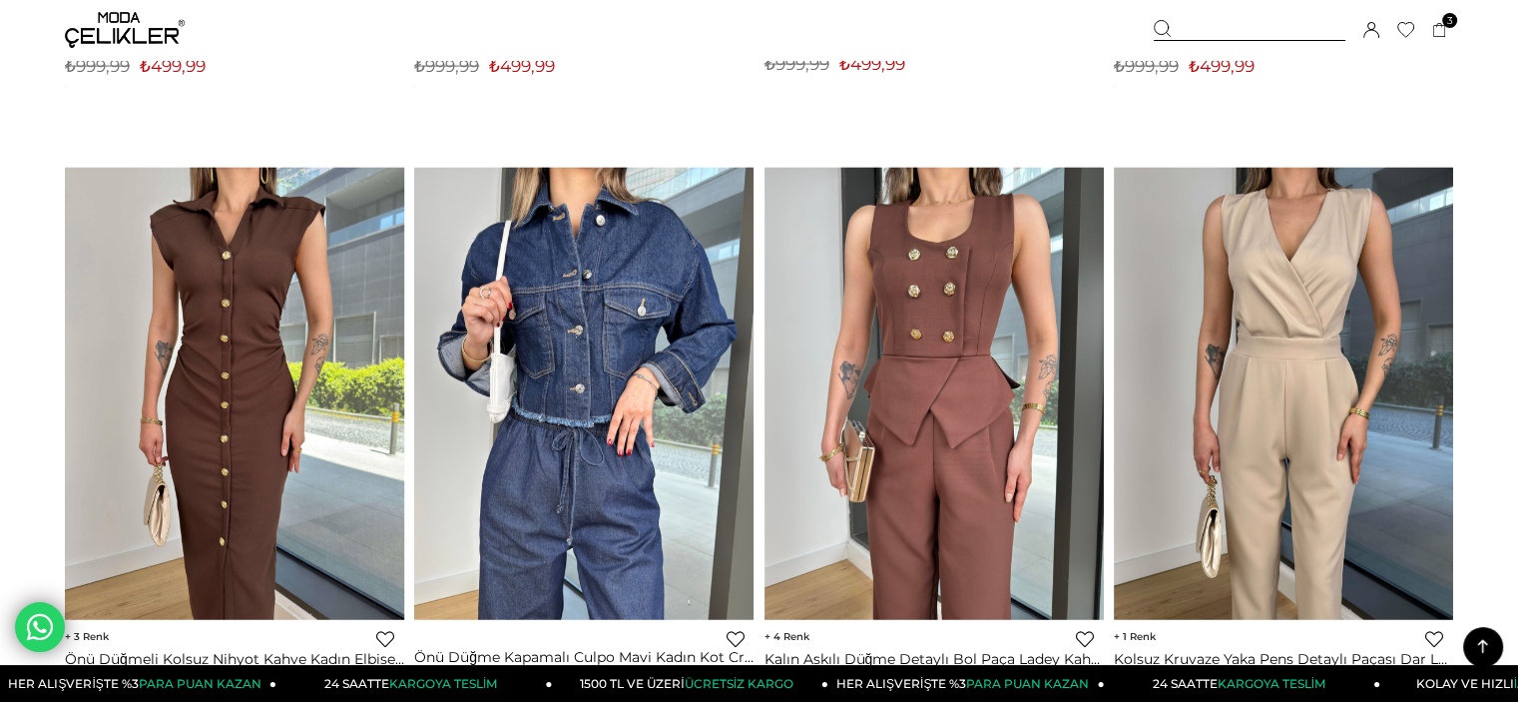
click at [273, 383] on img at bounding box center [234, 394] width 339 height 452
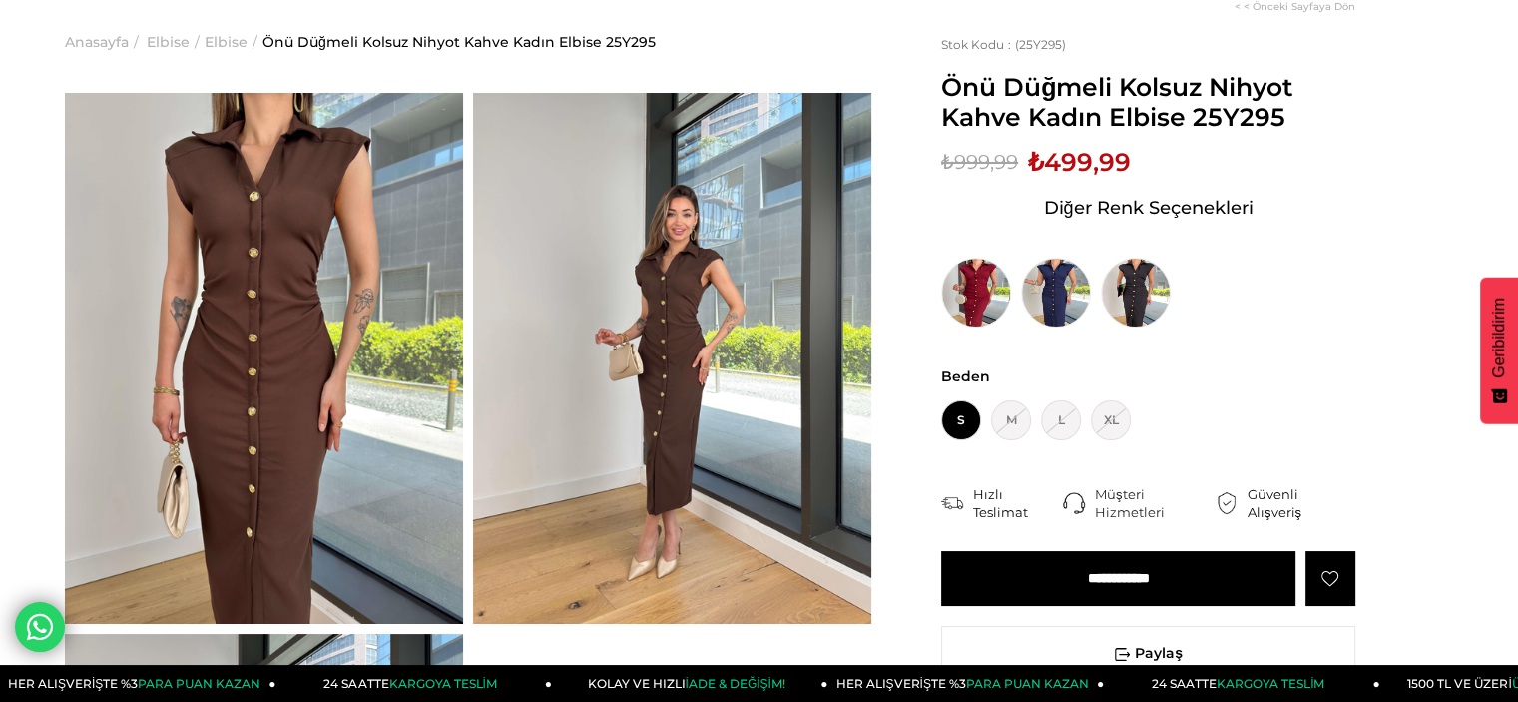
scroll to position [200, 0]
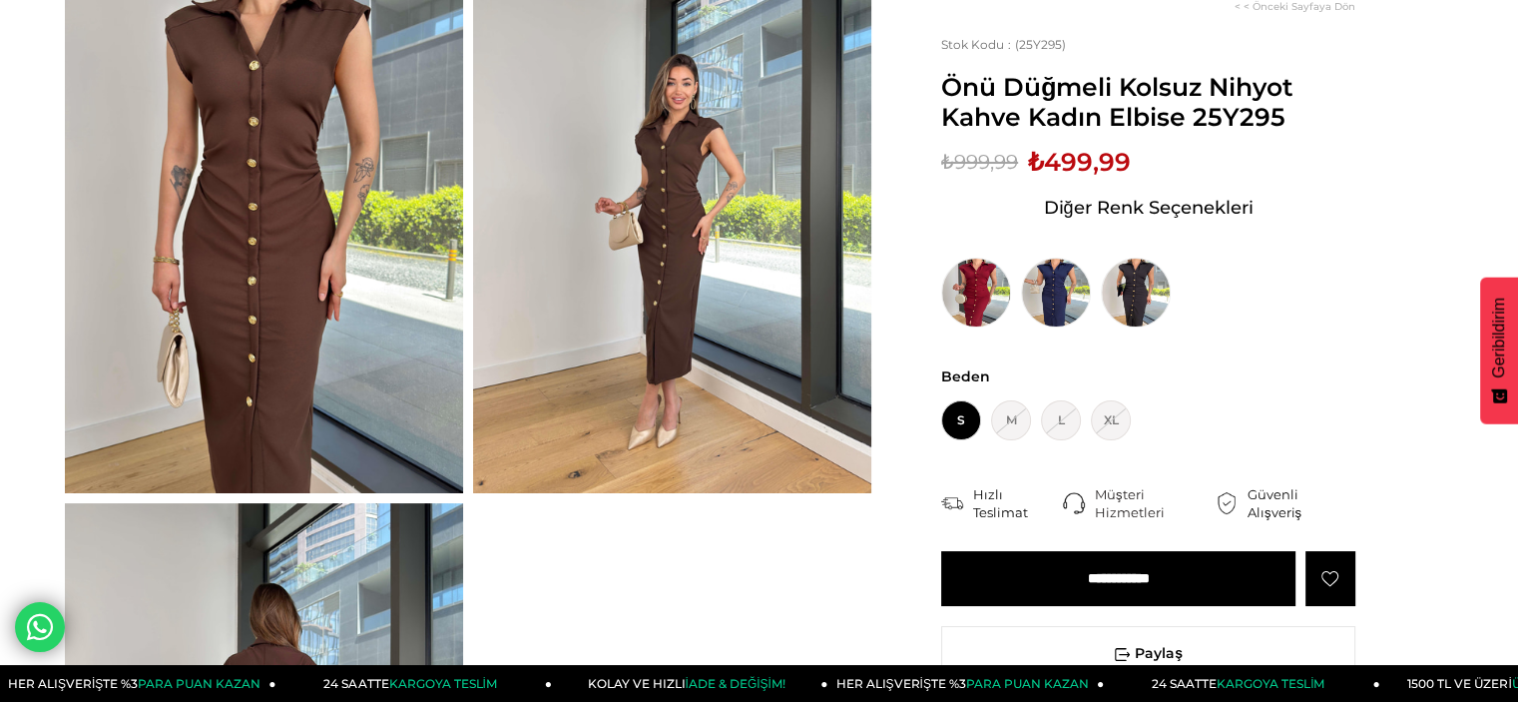
click at [1085, 549] on div "**********" at bounding box center [1148, 491] width 414 height 249
click at [1174, 574] on input "**********" at bounding box center [1118, 578] width 354 height 55
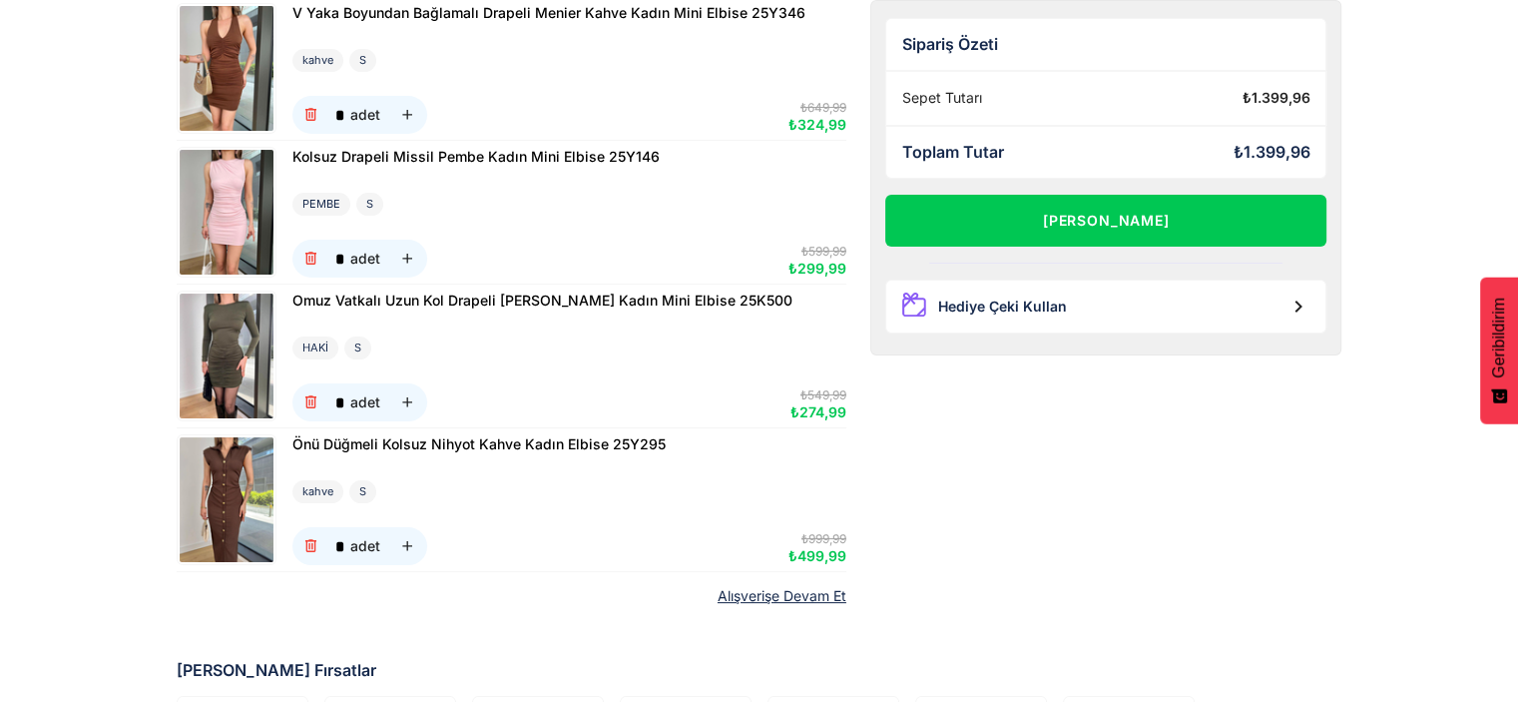
scroll to position [200, 0]
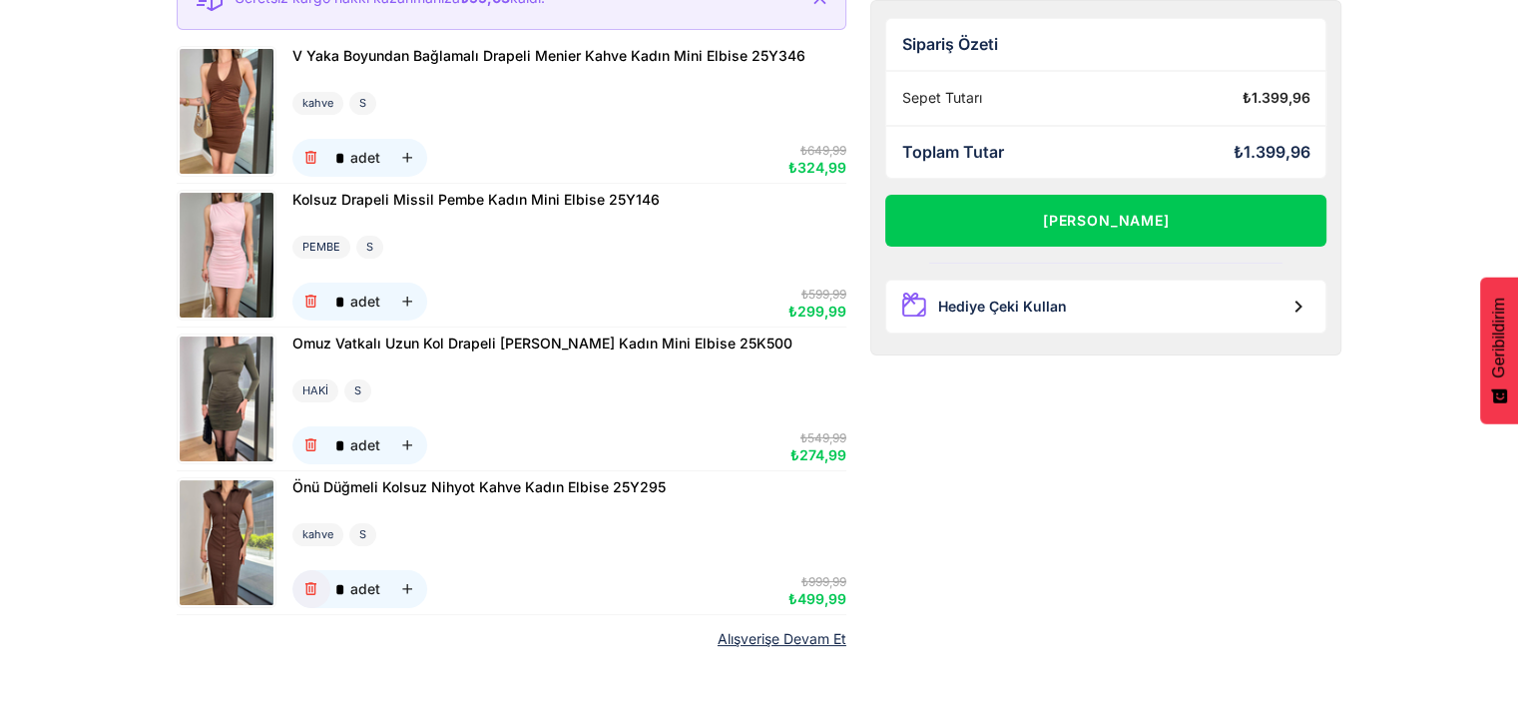
click at [315, 588] on icon "button" at bounding box center [310, 589] width 17 height 17
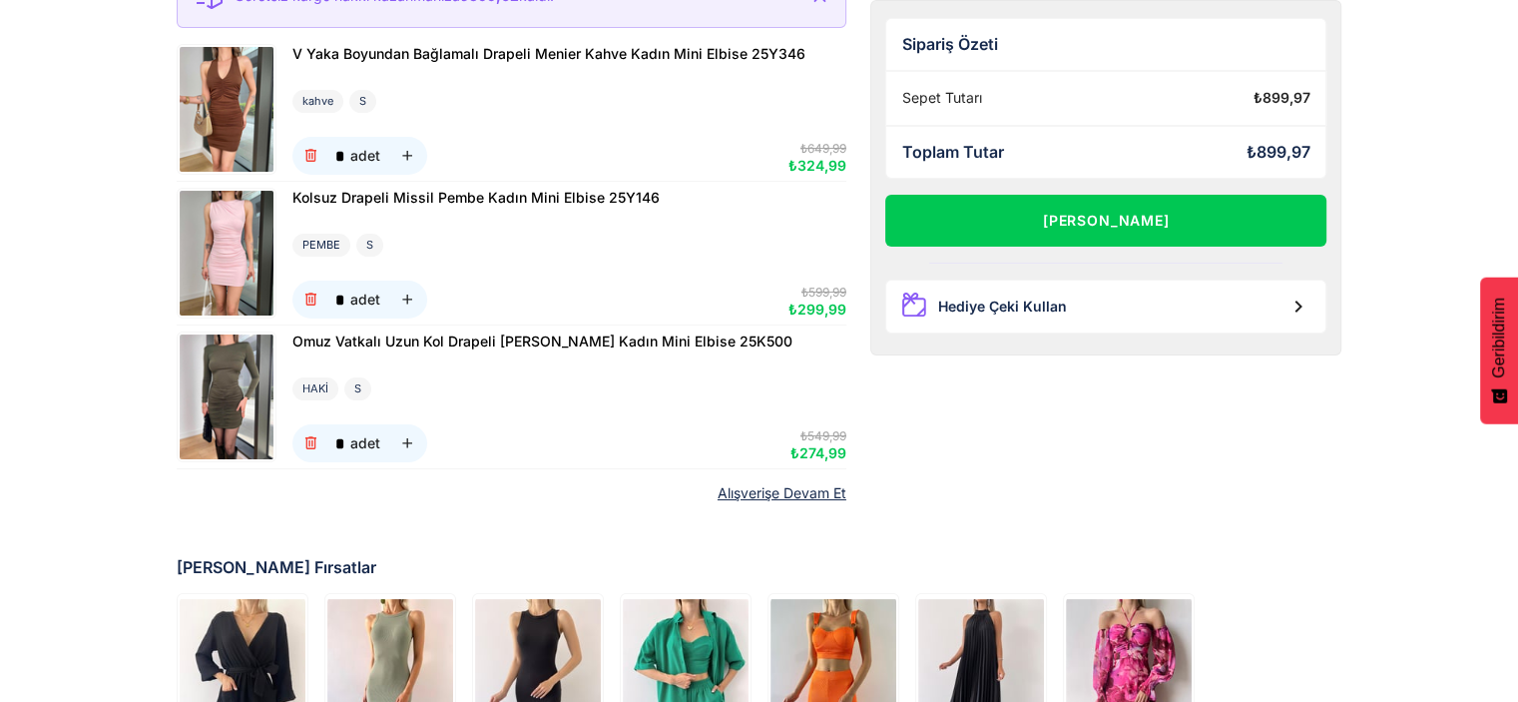
scroll to position [144, 0]
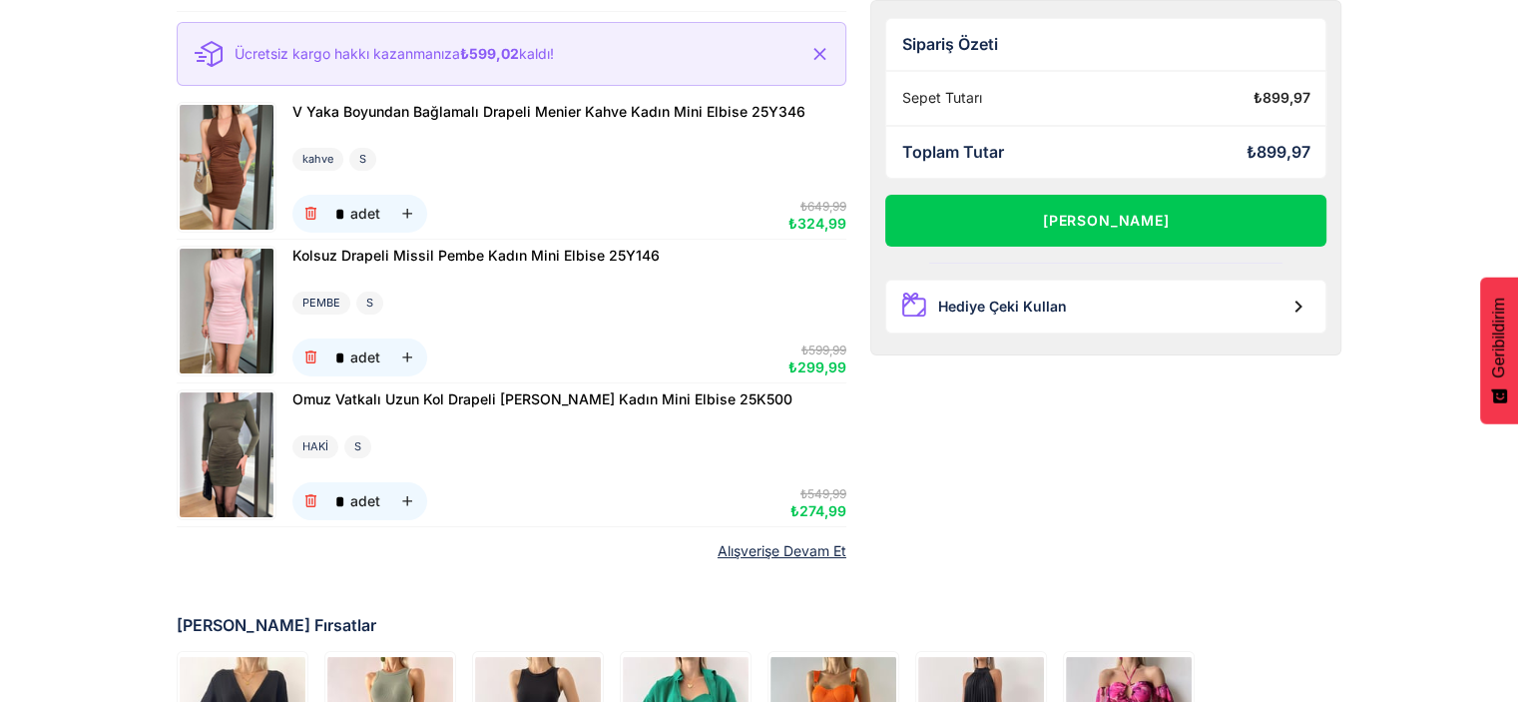
click at [222, 356] on img at bounding box center [227, 311] width 94 height 125
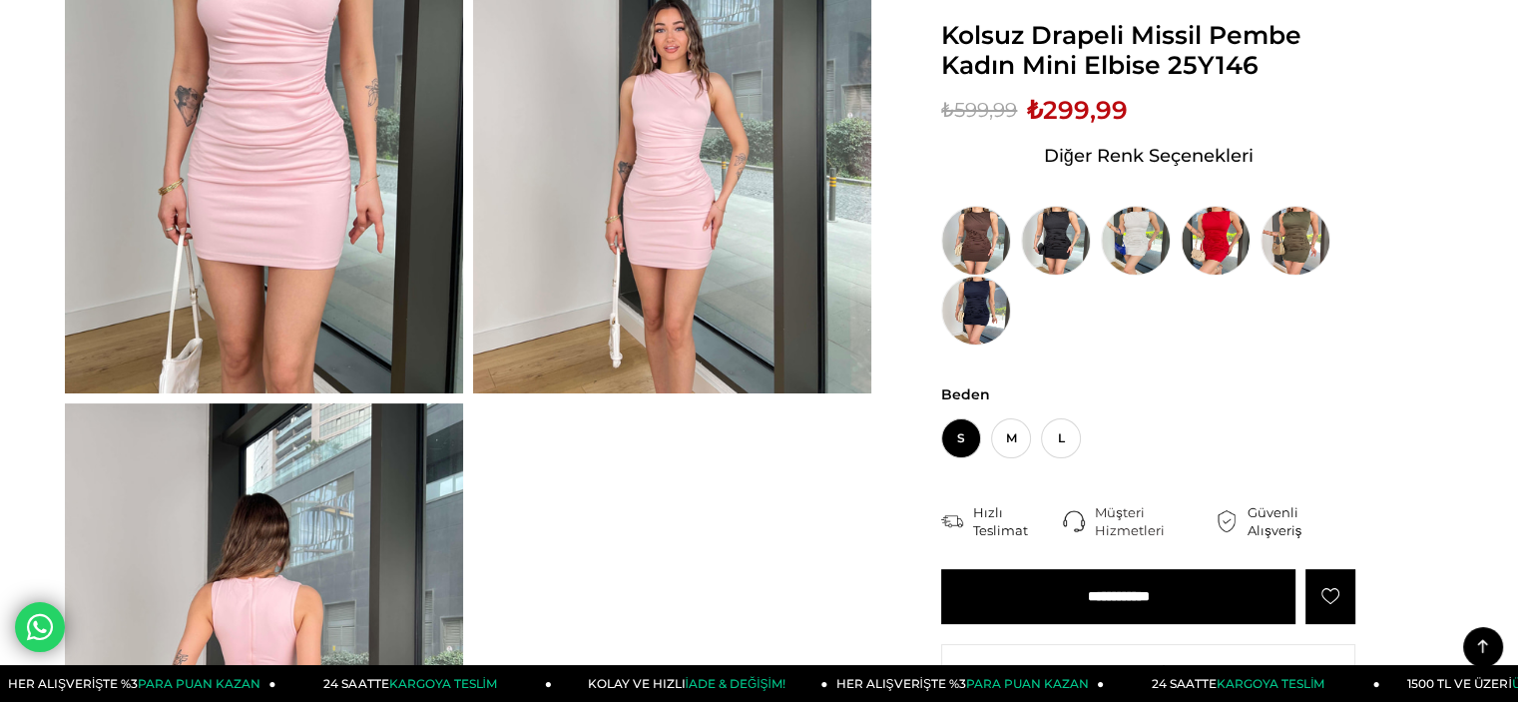
scroll to position [599, 0]
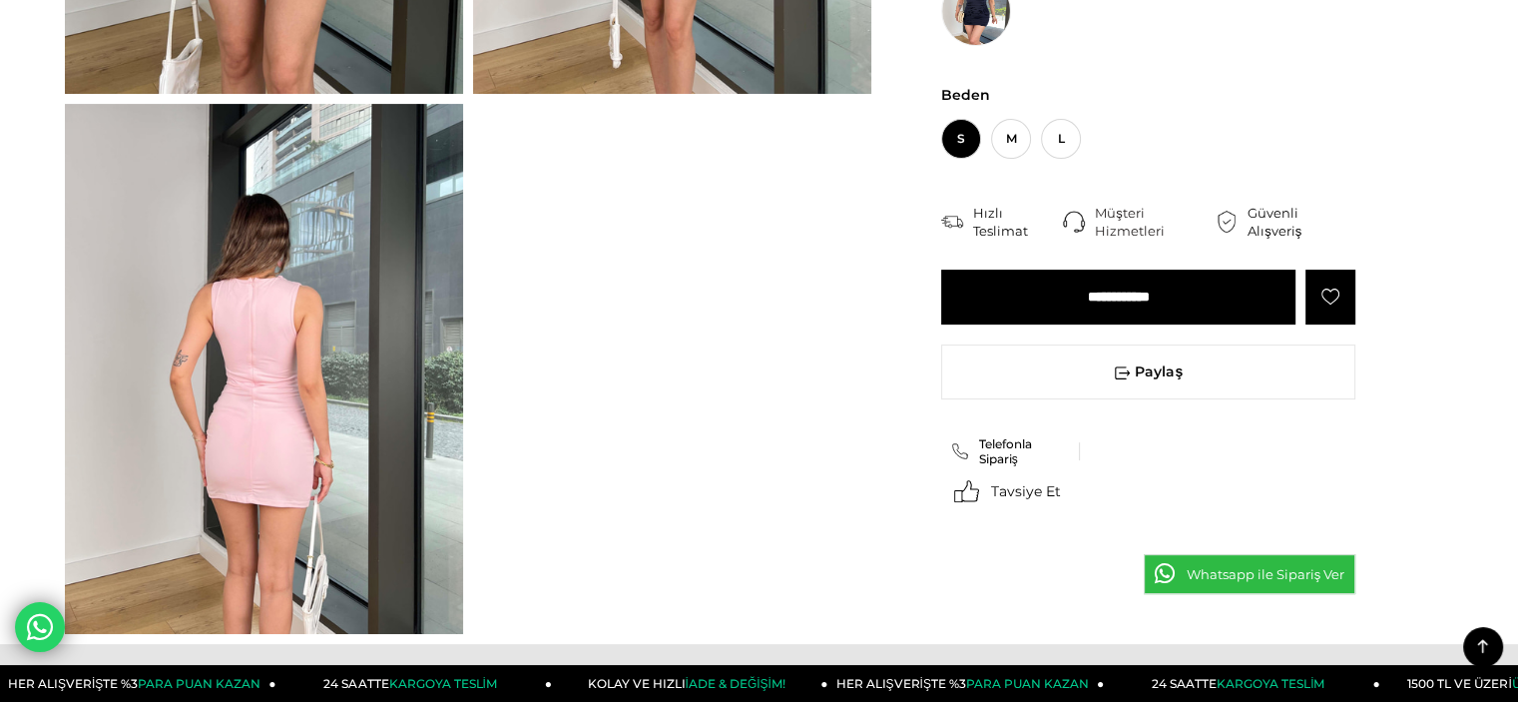
click at [304, 454] on img at bounding box center [264, 369] width 398 height 531
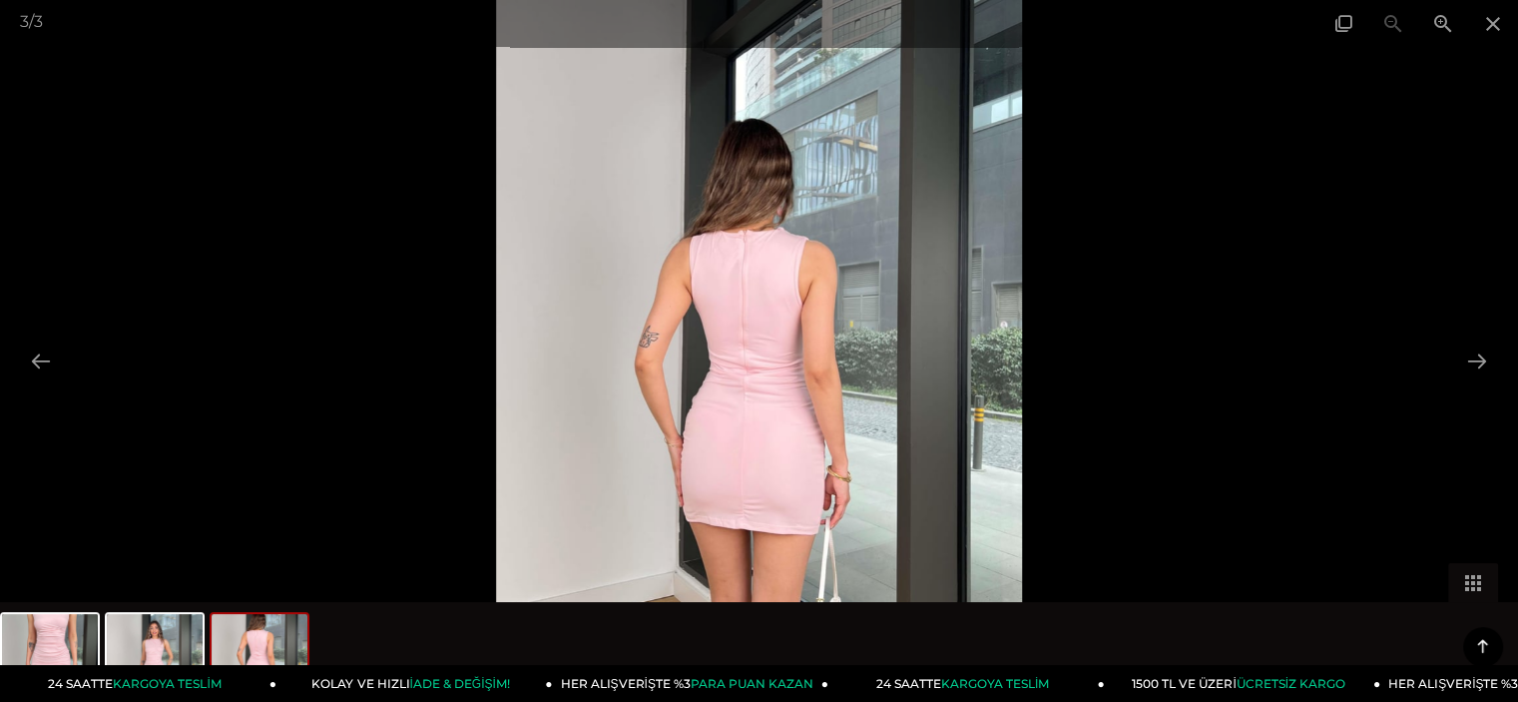
scroll to position [200, 0]
click at [774, 435] on img at bounding box center [759, 351] width 527 height 702
click at [767, 471] on img at bounding box center [759, 351] width 527 height 702
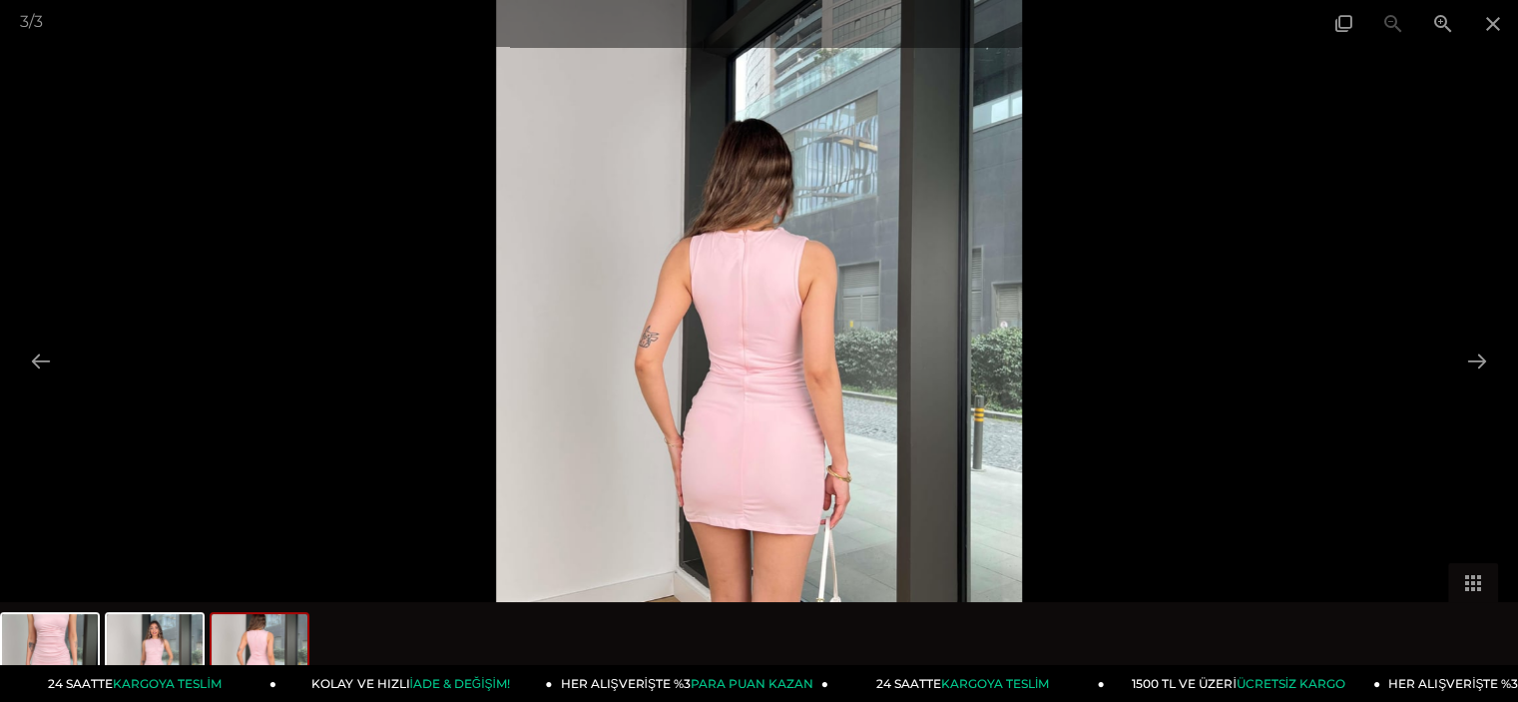
click at [767, 471] on img at bounding box center [759, 351] width 527 height 702
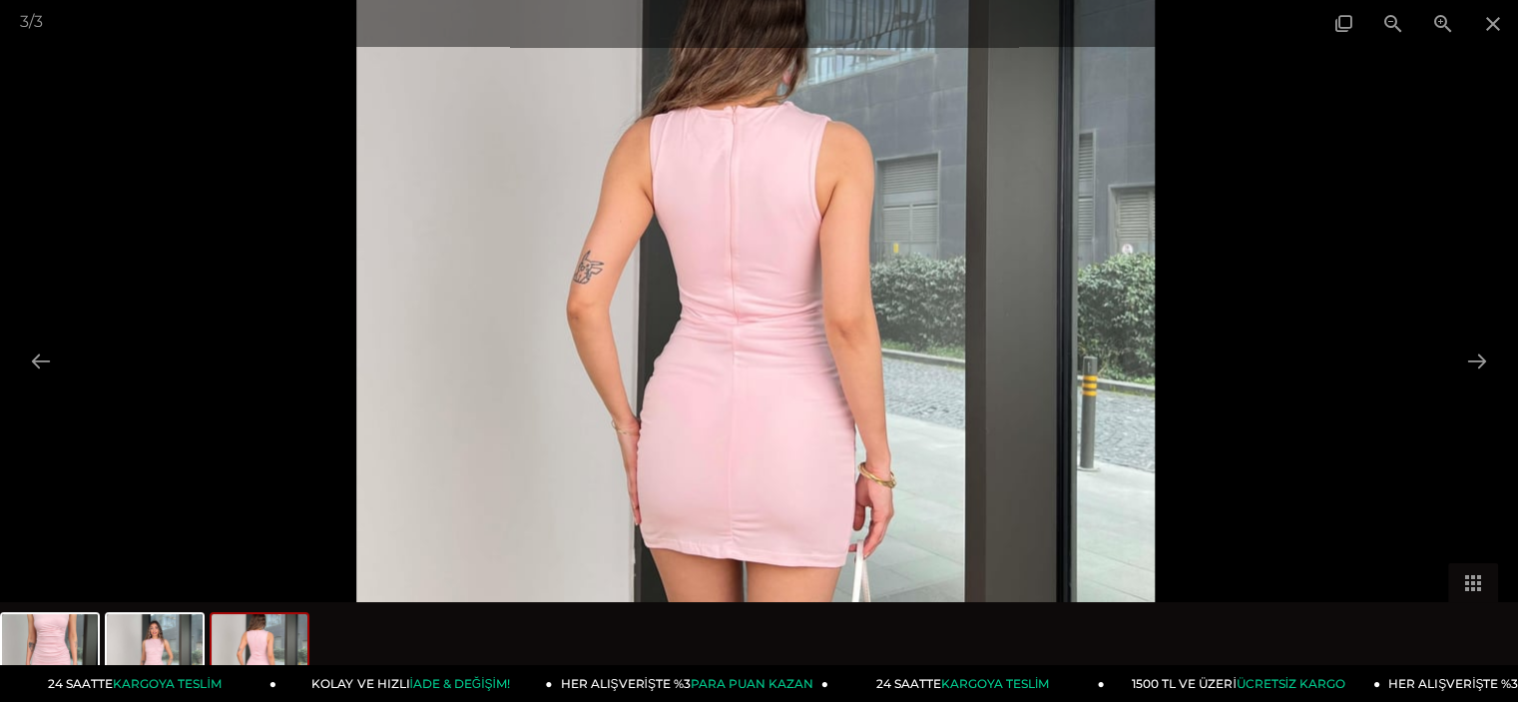
click at [1358, 321] on div at bounding box center [619, 108] width 1518 height 702
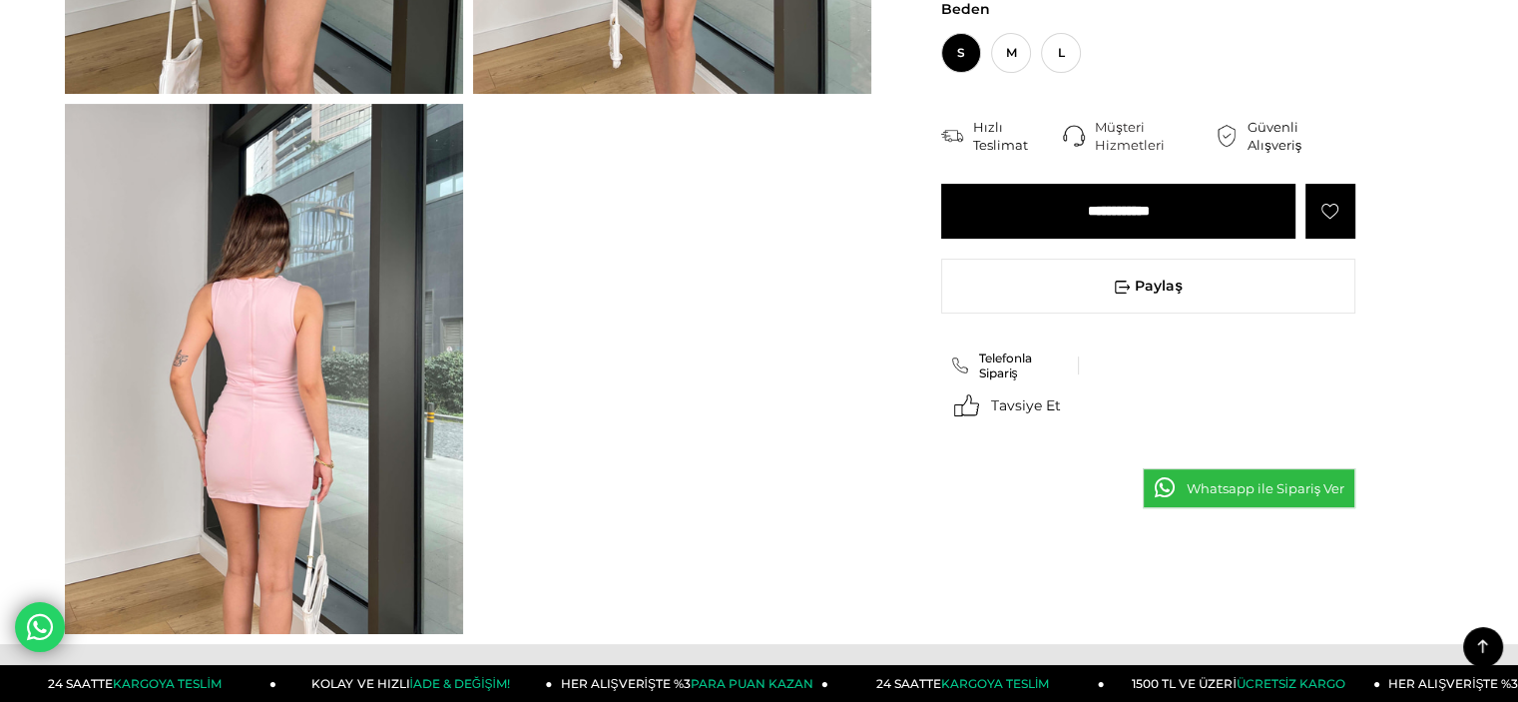
scroll to position [200, 0]
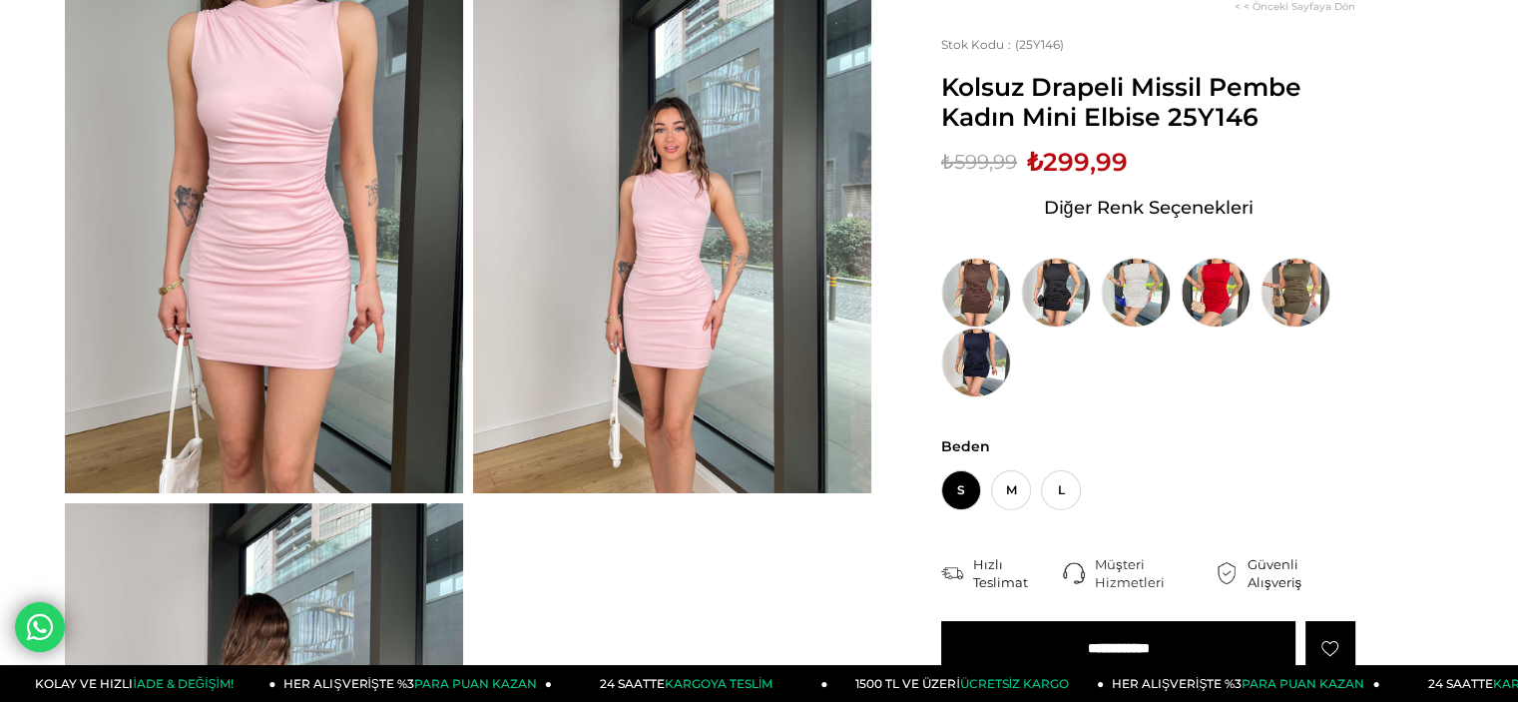
click at [319, 271] on img at bounding box center [264, 227] width 398 height 531
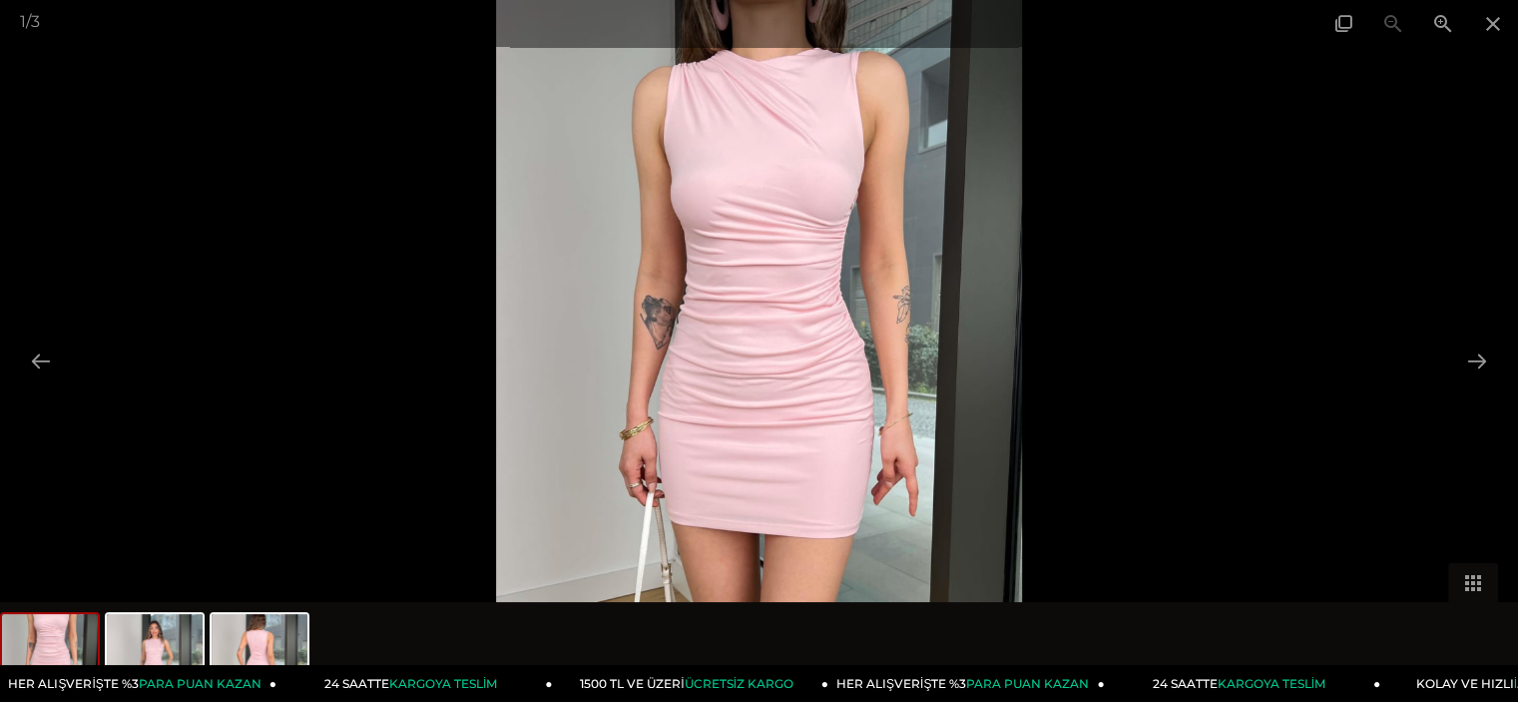
click at [319, 271] on div at bounding box center [759, 351] width 1518 height 702
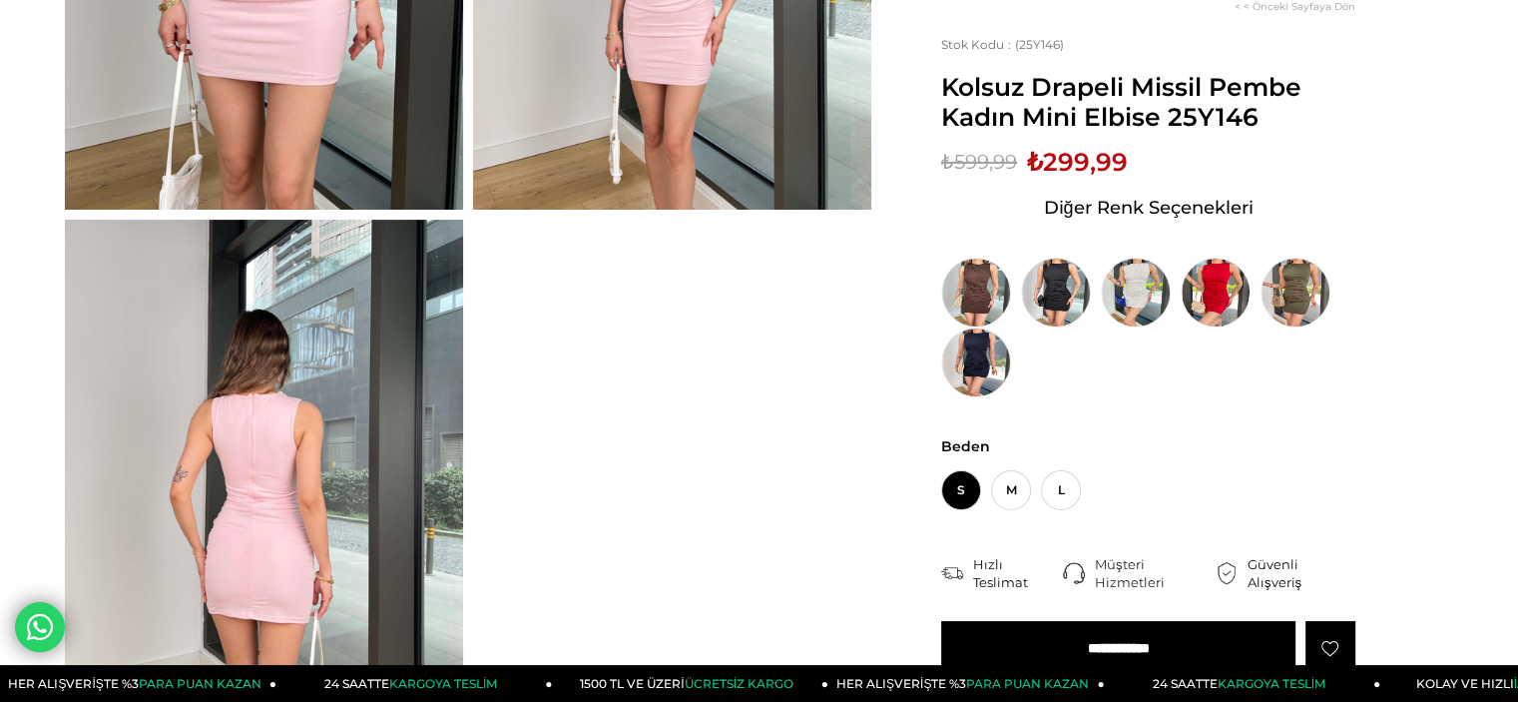
scroll to position [799, 0]
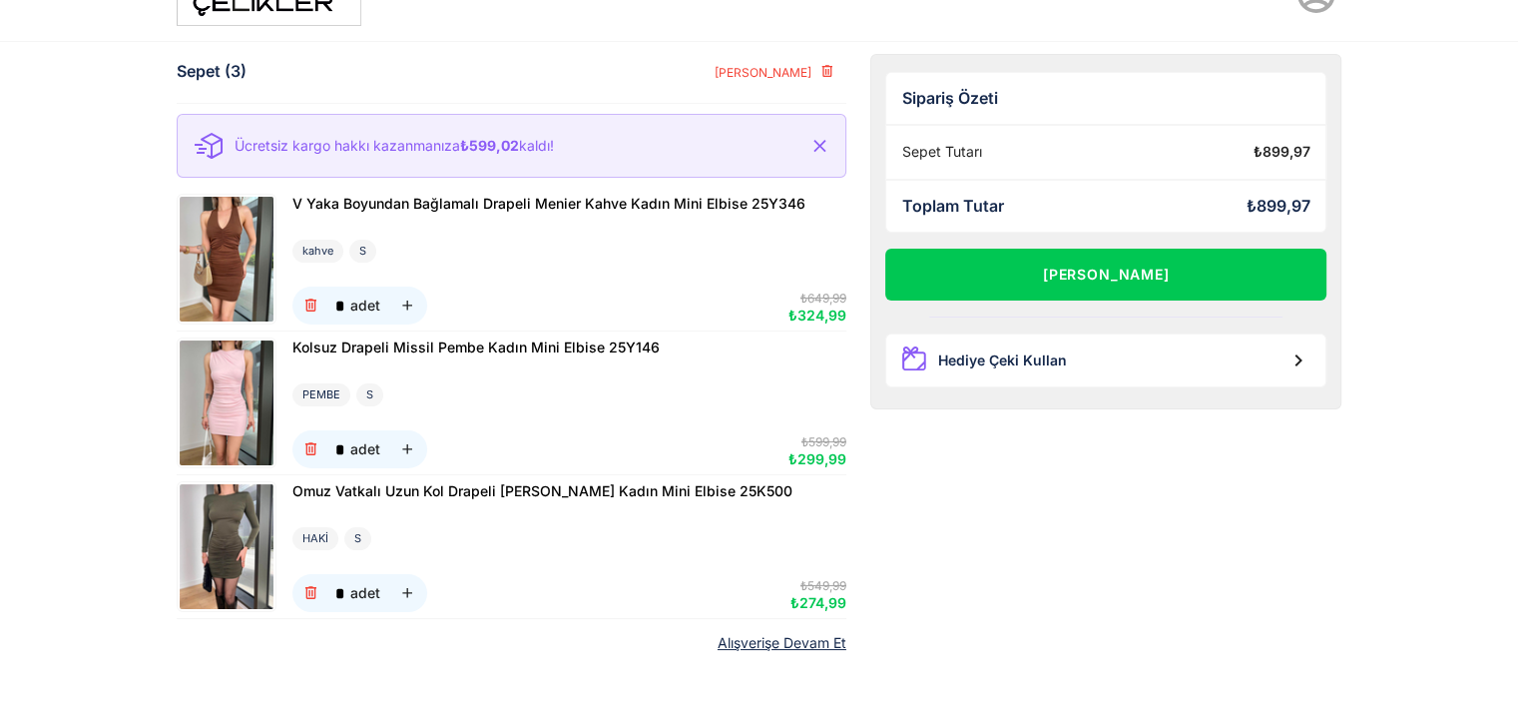
scroll to position [100, 0]
